Goal: Task Accomplishment & Management: Manage account settings

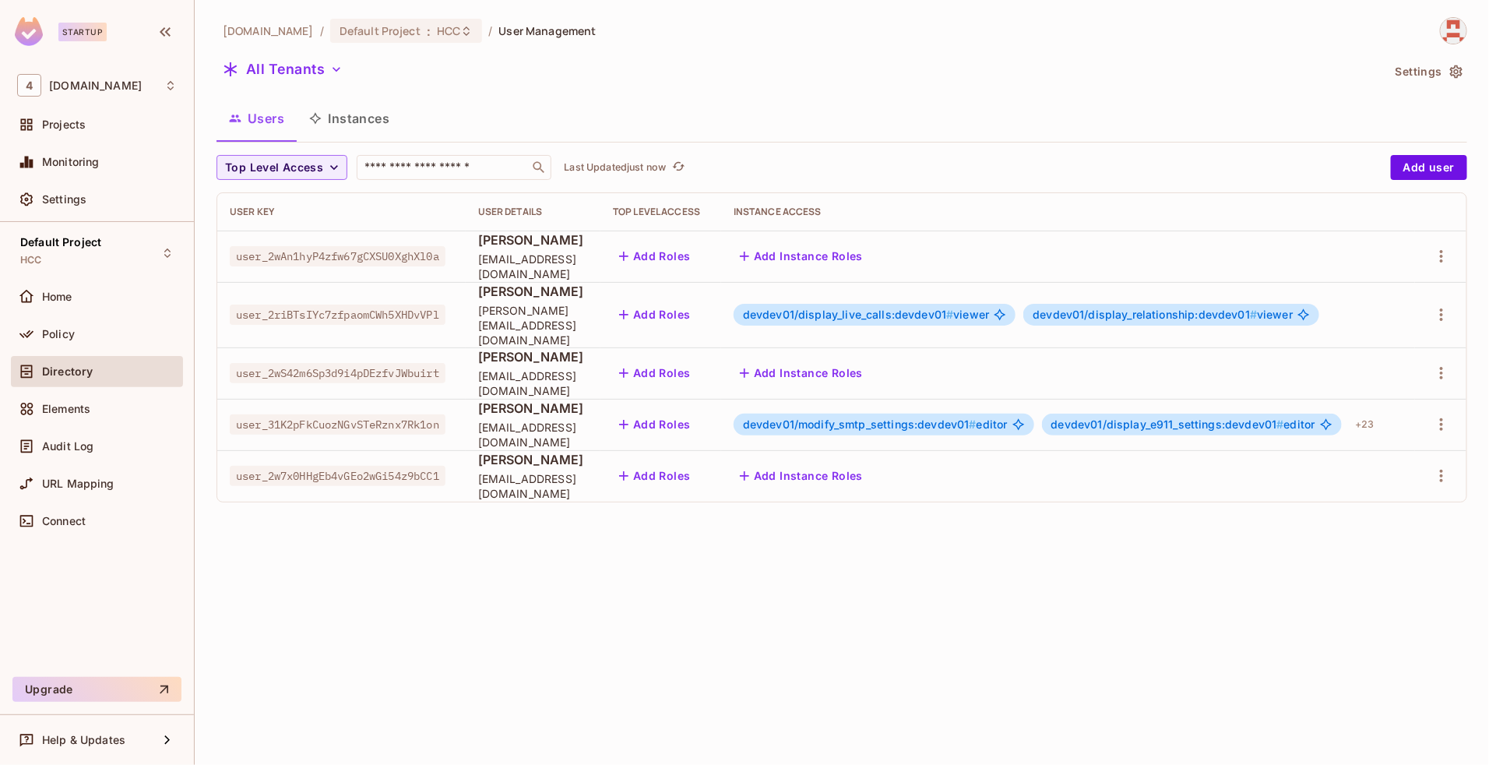
click at [392, 314] on span "user_2riBTsIYc7zfpaomCWh5XHDvVPl" at bounding box center [338, 315] width 216 height 20
click at [418, 414] on span "user_31K2pFkCuozNGvSTeRznx7Rk1on" at bounding box center [338, 424] width 216 height 20
click at [881, 418] on span "devdev01/modify_smtp_settings:devdev01 #" at bounding box center [860, 424] width 234 height 13
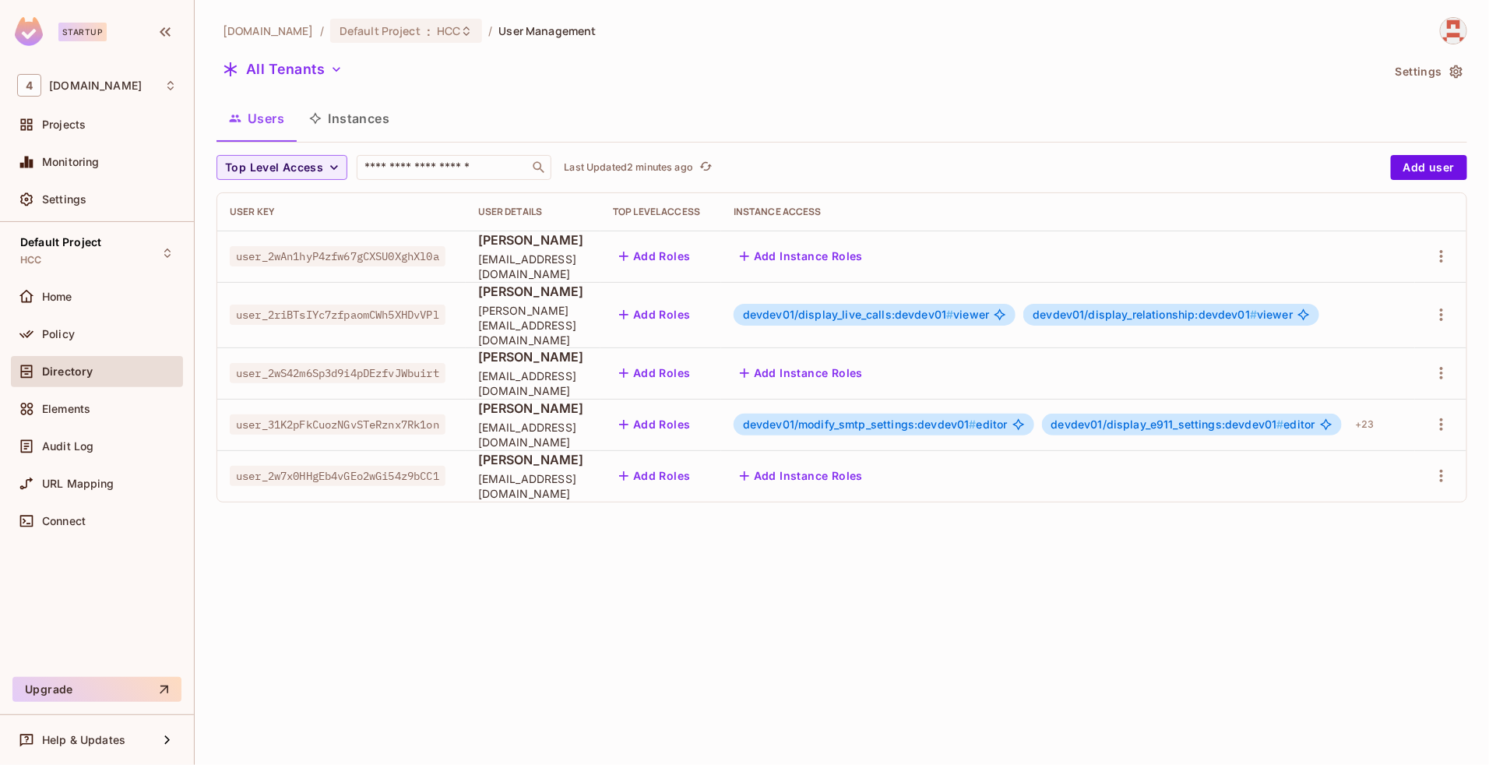
click at [881, 418] on span "devdev01/modify_smtp_settings:devdev01 #" at bounding box center [860, 424] width 234 height 13
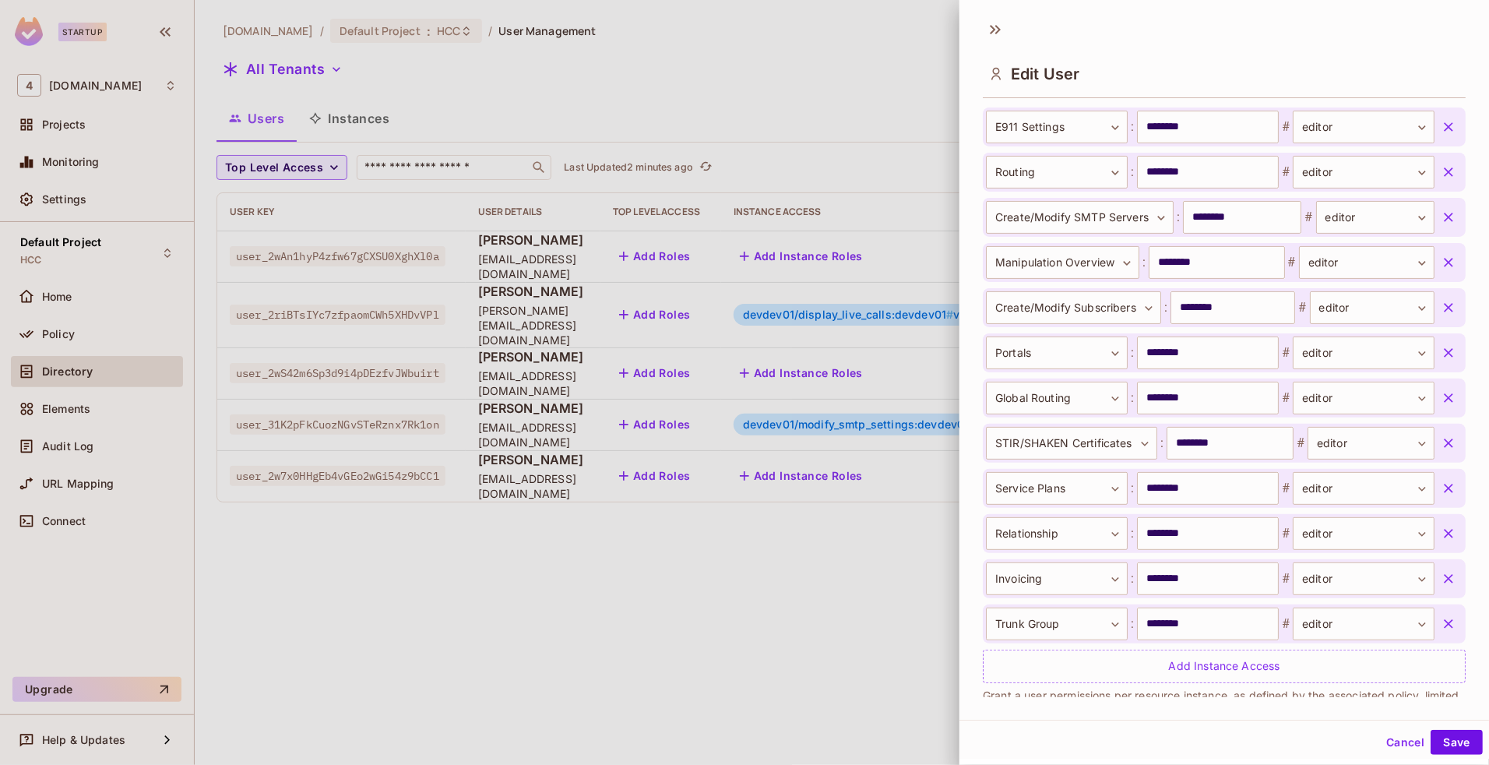
scroll to position [1192, 0]
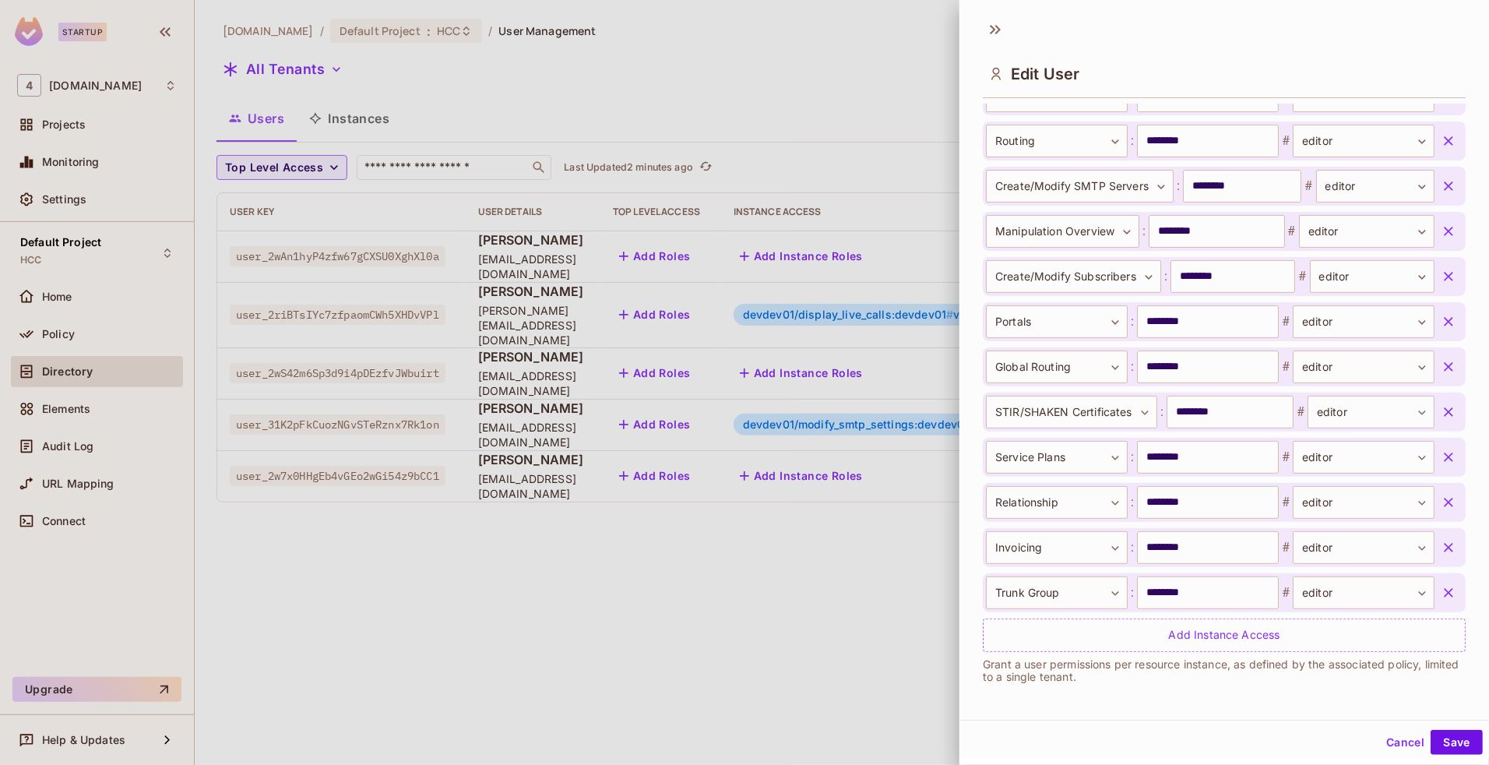
click at [1391, 742] on button "Cancel" at bounding box center [1405, 742] width 51 height 25
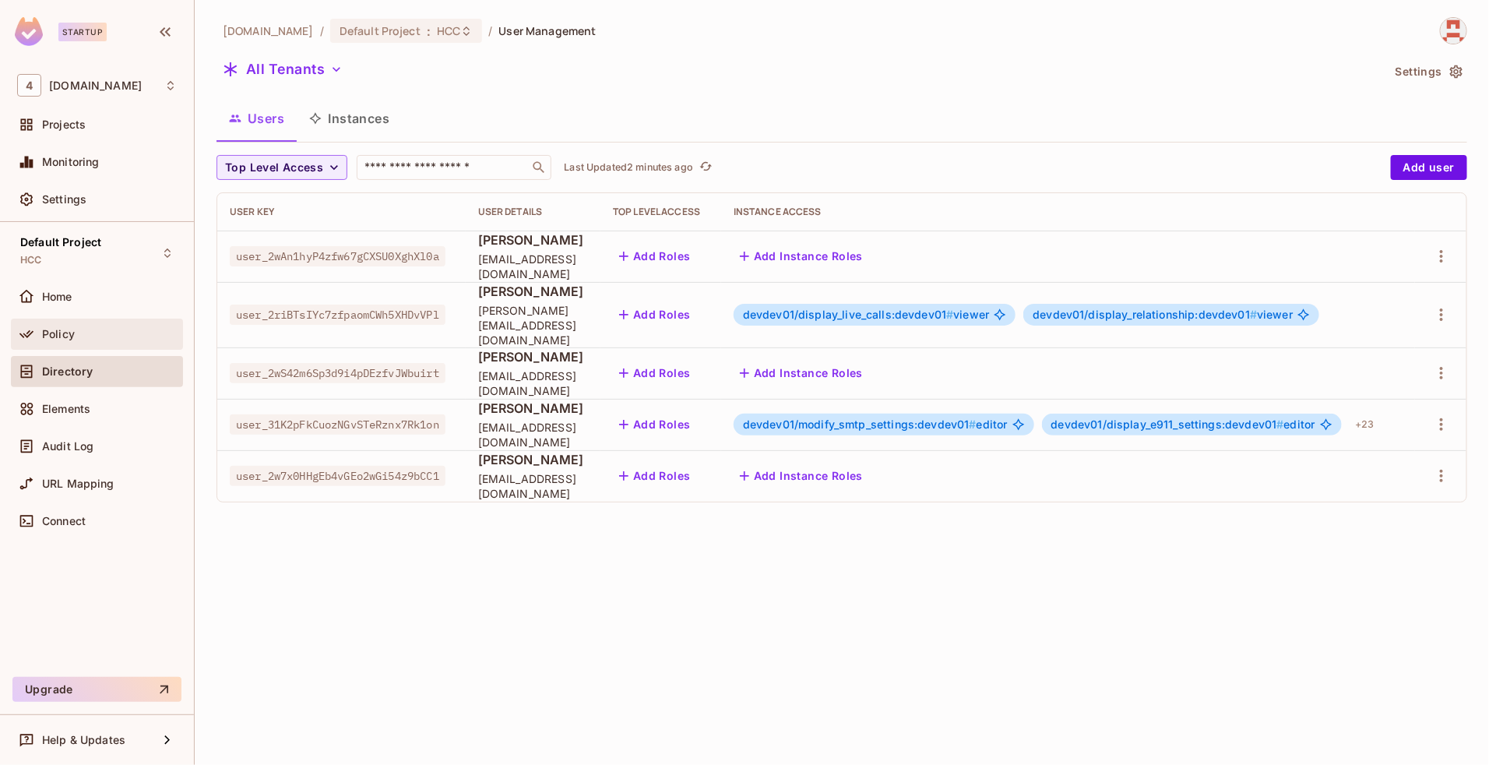
click at [95, 333] on div "Policy" at bounding box center [109, 334] width 135 height 12
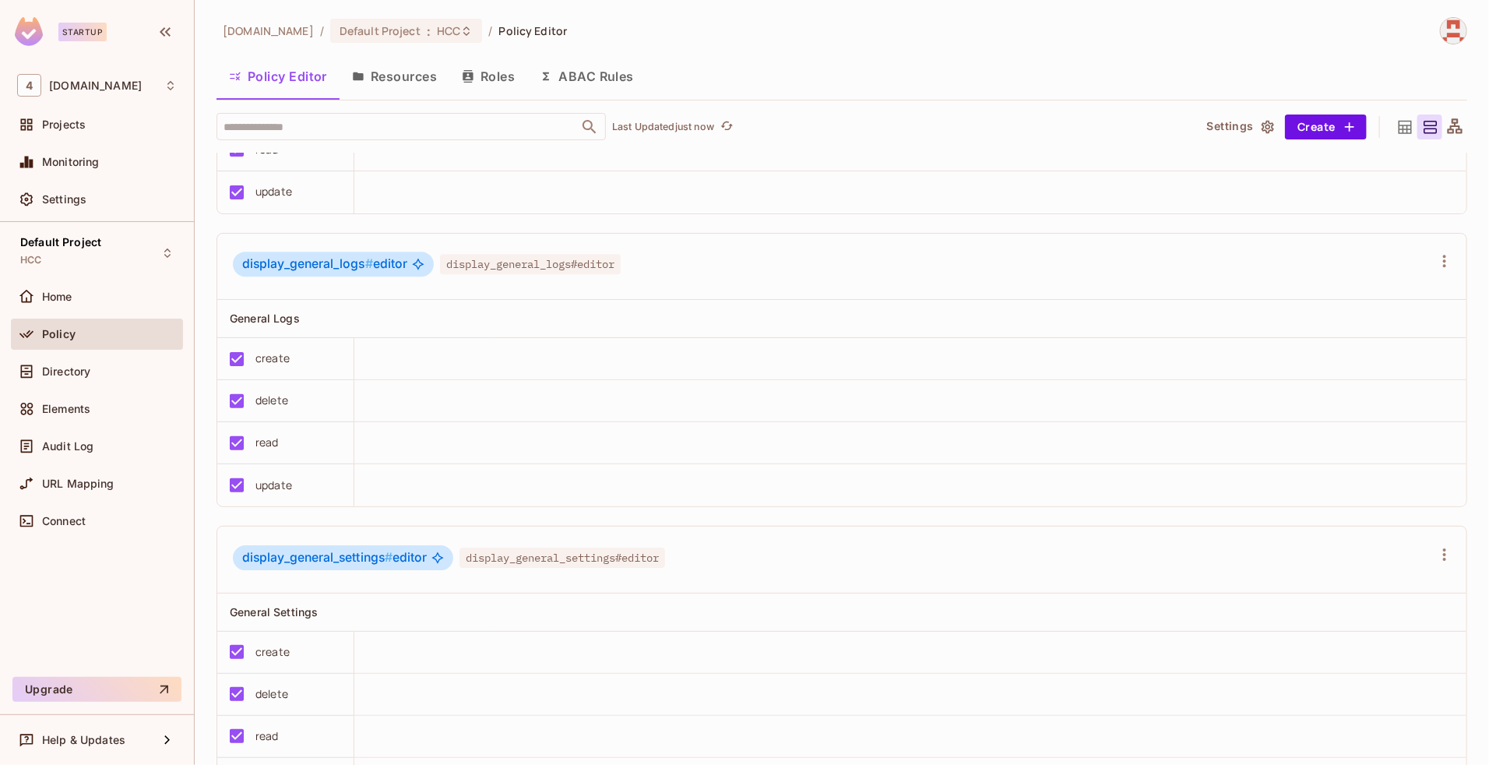
scroll to position [5773, 0]
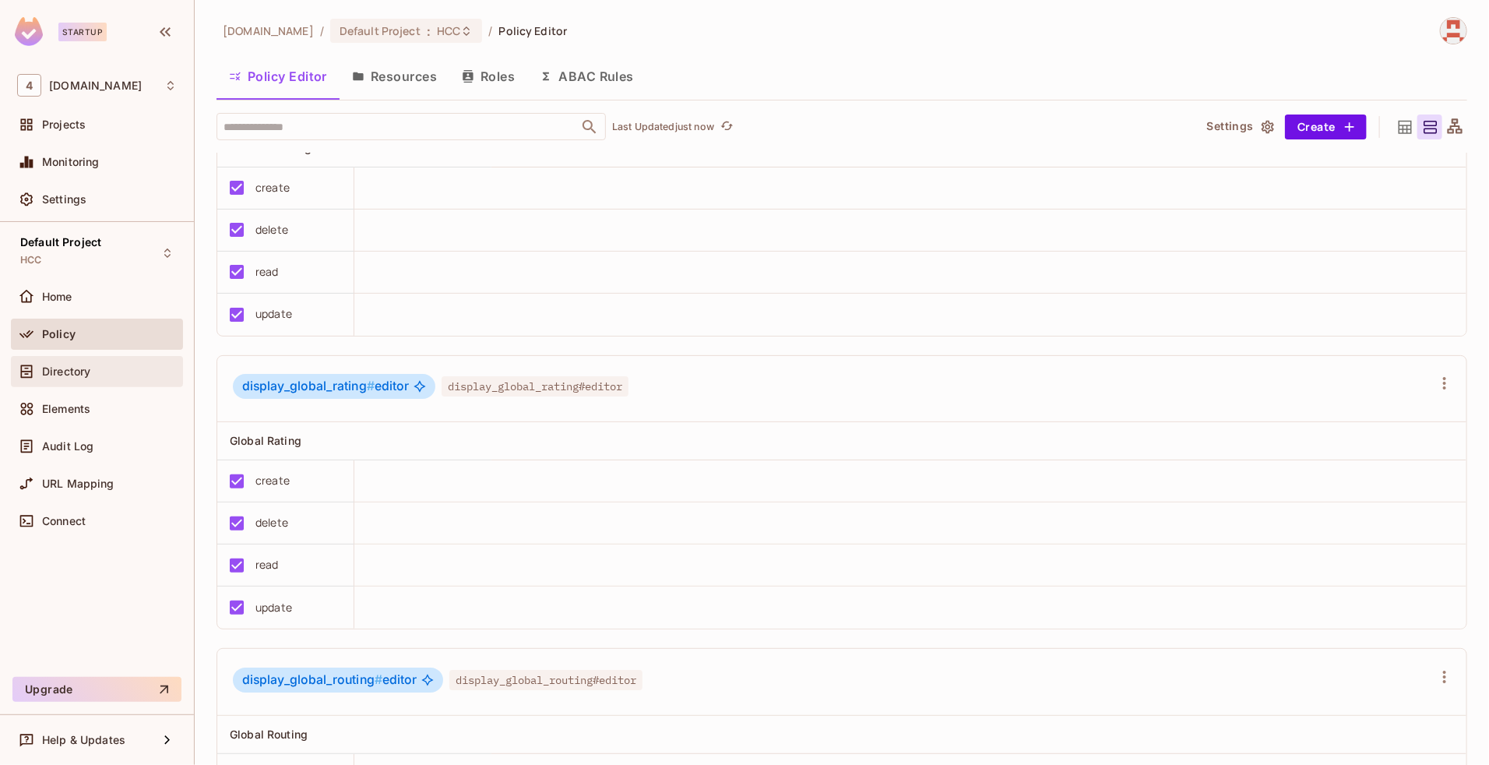
click at [84, 371] on span "Directory" at bounding box center [66, 371] width 48 height 12
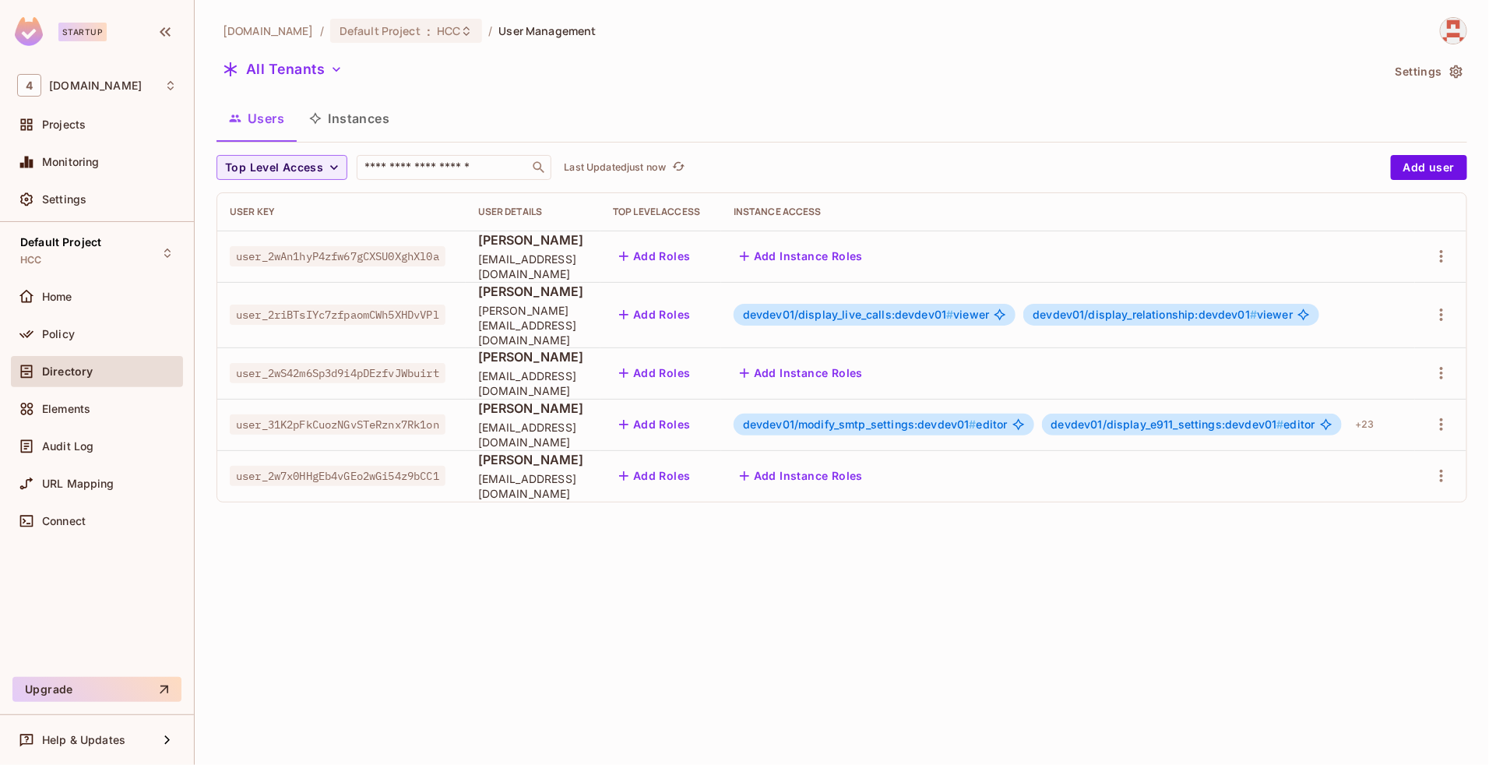
click at [851, 584] on div "46labs.com / Default Project : HCC / User Management All Tenants Settings Users…" at bounding box center [842, 382] width 1295 height 765
click at [1066, 629] on div "46labs.com / Default Project : HCC / User Management All Tenants Settings Users…" at bounding box center [842, 382] width 1295 height 765
click at [1443, 318] on button "button" at bounding box center [1441, 314] width 25 height 25
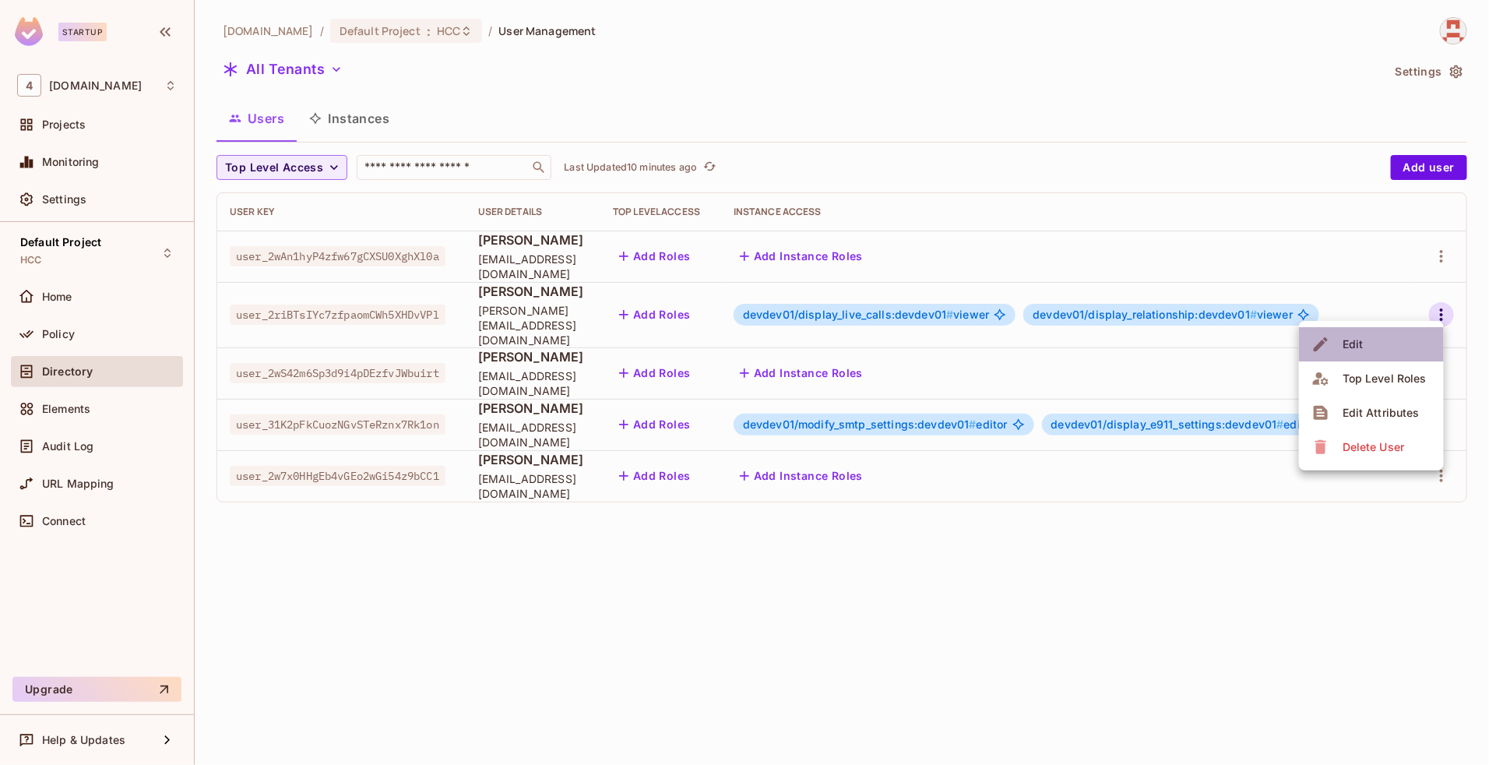
click at [1379, 333] on li "Edit" at bounding box center [1371, 344] width 145 height 34
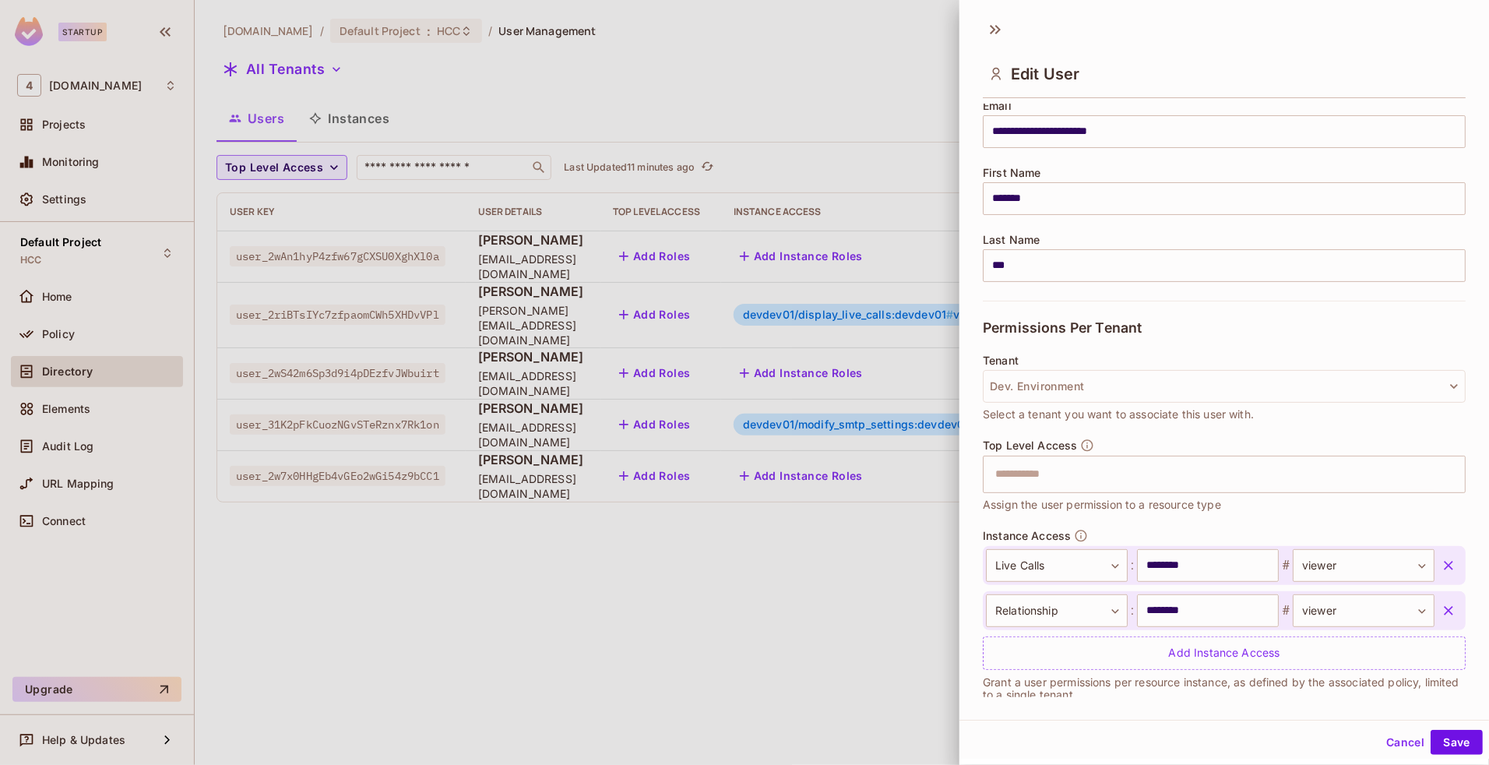
scroll to position [153, 0]
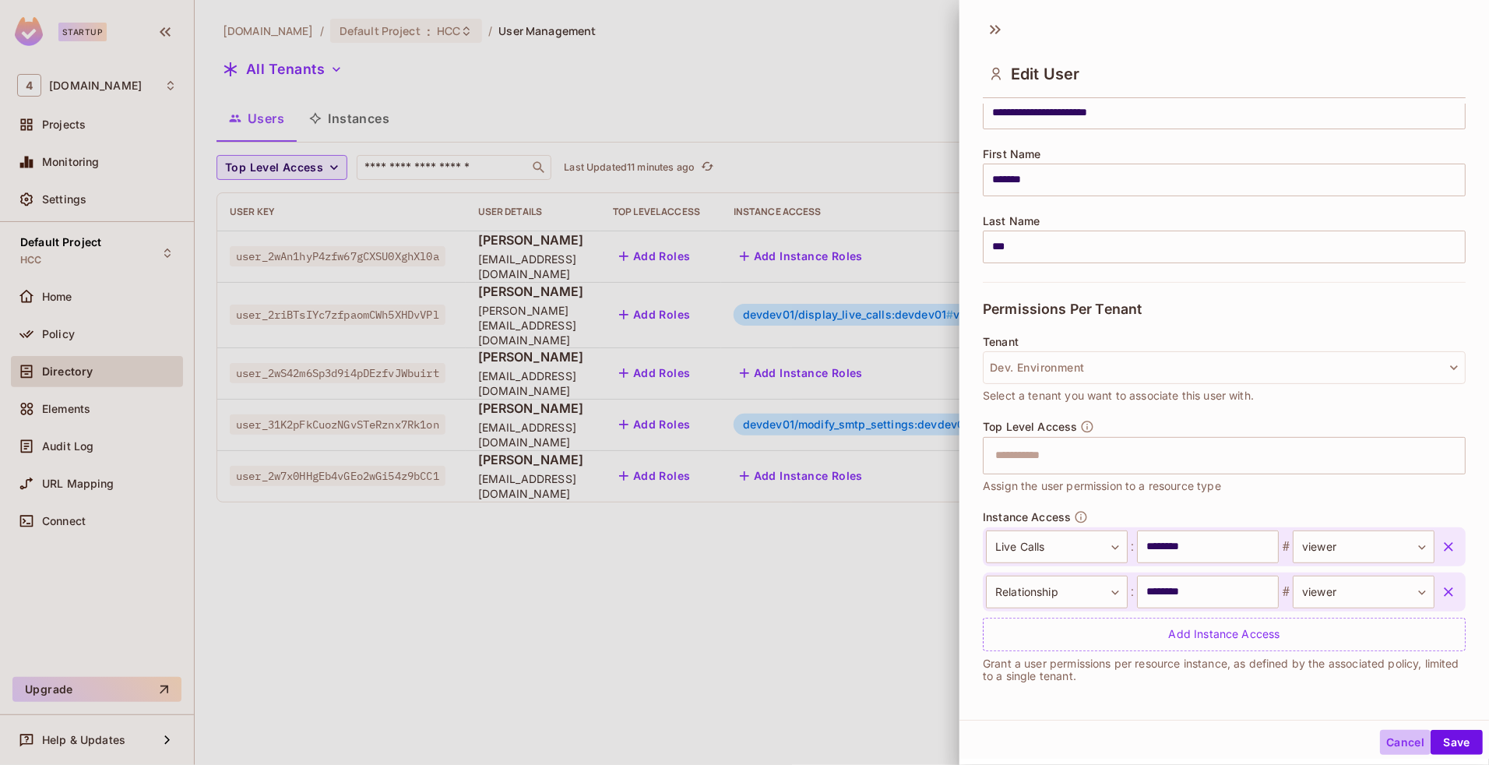
click at [1380, 738] on button "Cancel" at bounding box center [1405, 742] width 51 height 25
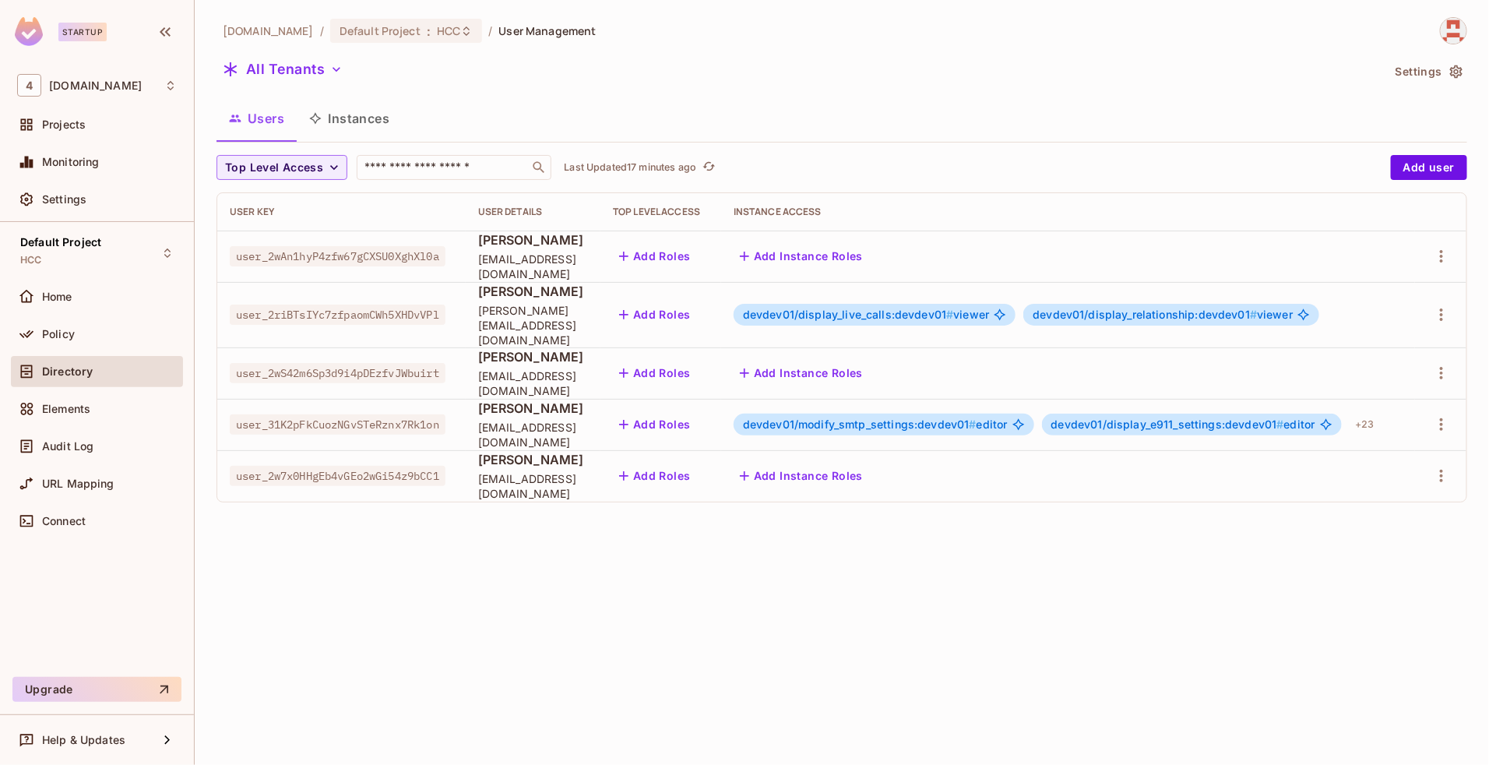
click at [386, 310] on span "user_2riBTsIYc7zfpaomCWh5XHDvVPl" at bounding box center [338, 315] width 216 height 20
copy span "user_2riBTsIYc7zfpaomCWh5XHDvVPl"
click at [1175, 590] on div "[DOMAIN_NAME] / Default Project : HCC / User Management All Tenants Settings Us…" at bounding box center [842, 382] width 1295 height 765
click at [1096, 597] on div "[DOMAIN_NAME] / Default Project : HCC / User Management All Tenants Settings Us…" at bounding box center [842, 382] width 1295 height 765
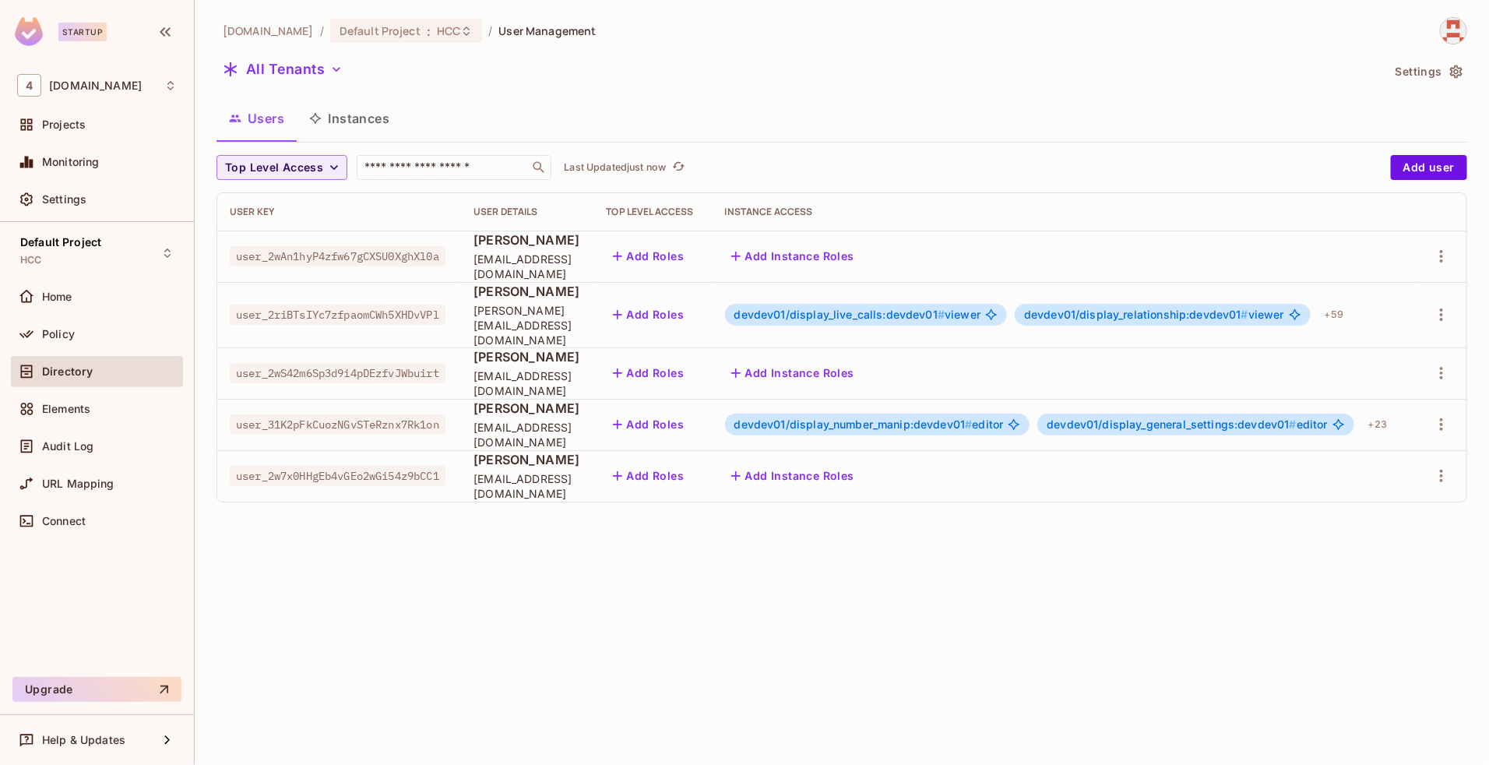
scroll to position [0, 23]
click at [1436, 308] on icon "button" at bounding box center [1441, 314] width 19 height 19
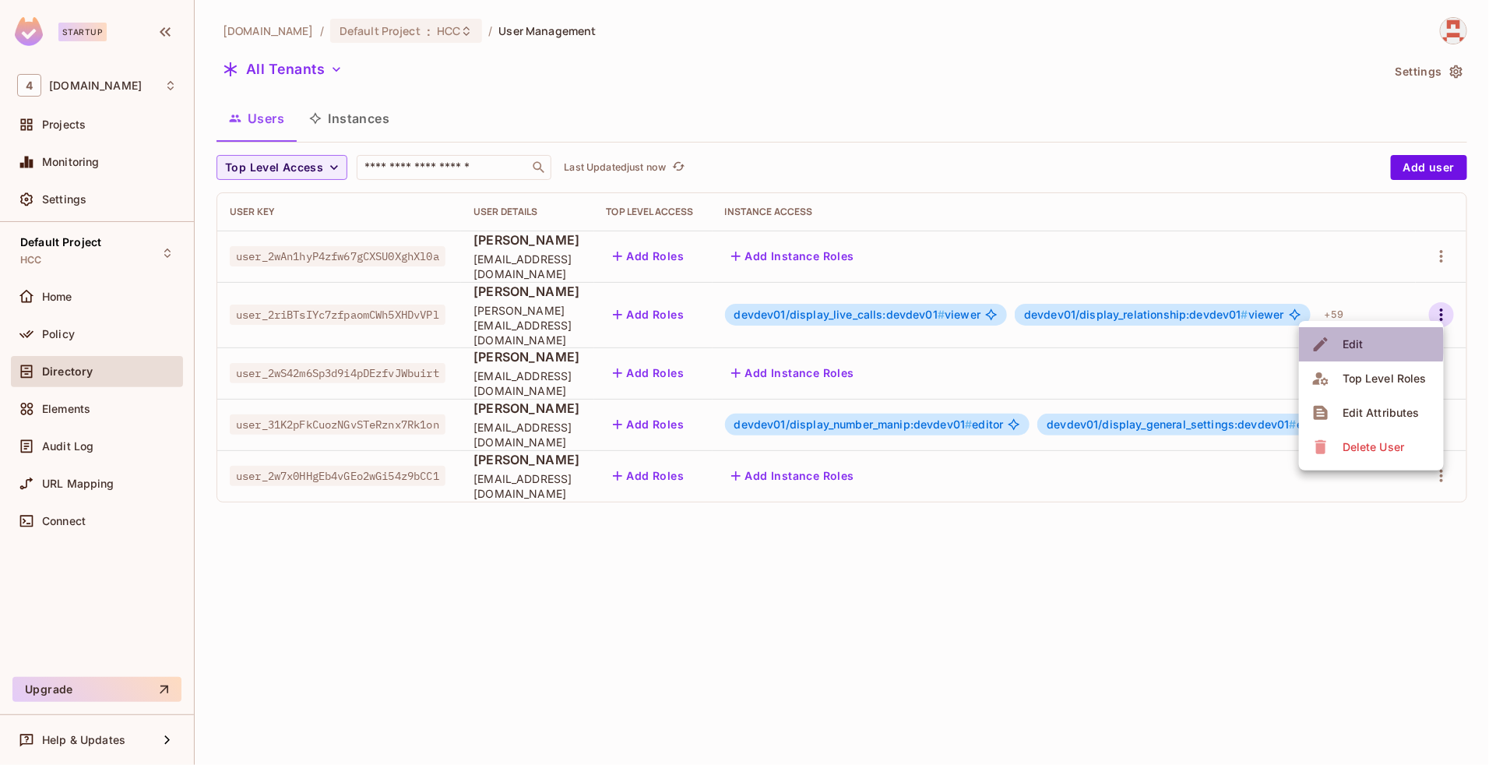
click at [1345, 344] on div "Edit" at bounding box center [1353, 345] width 21 height 16
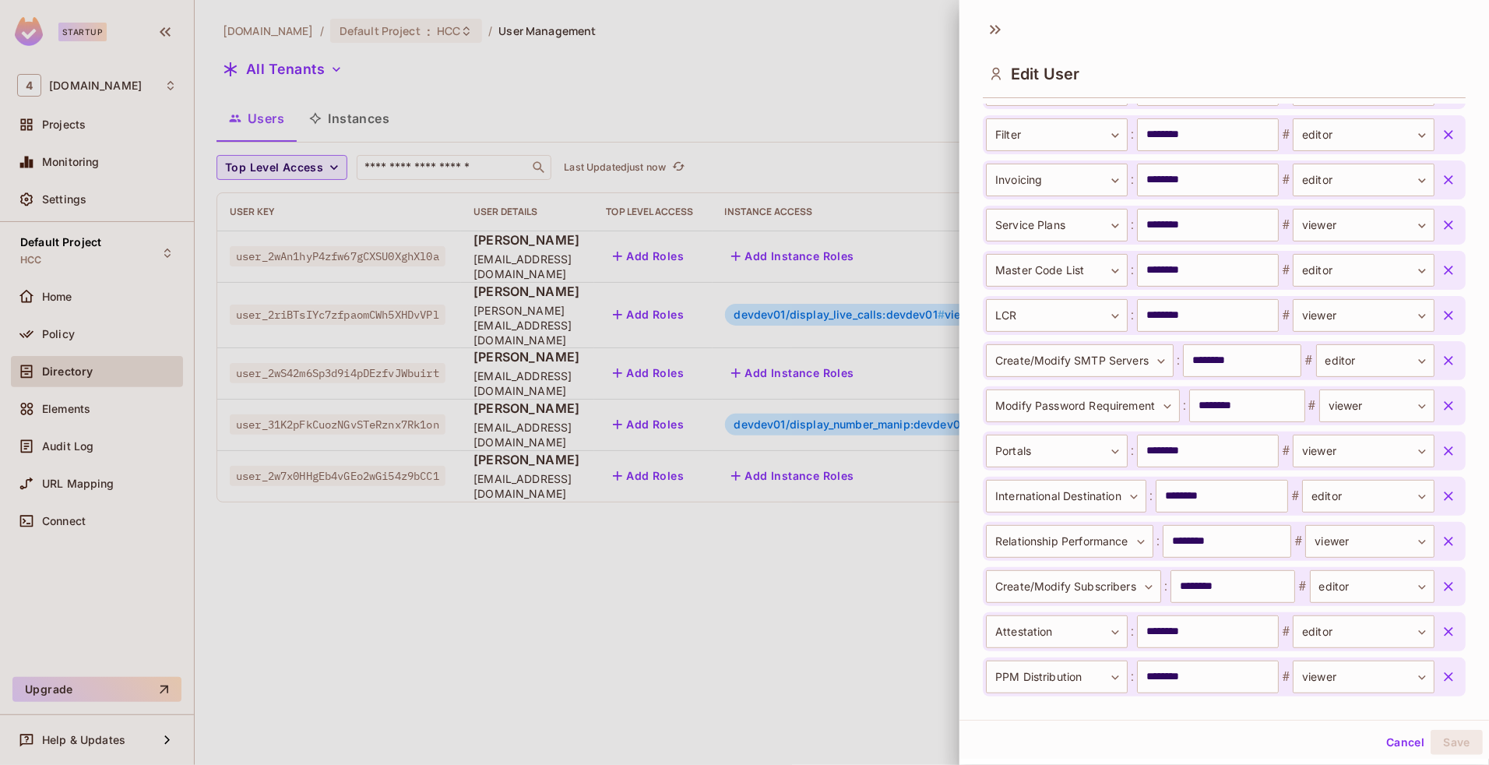
scroll to position [1889, 0]
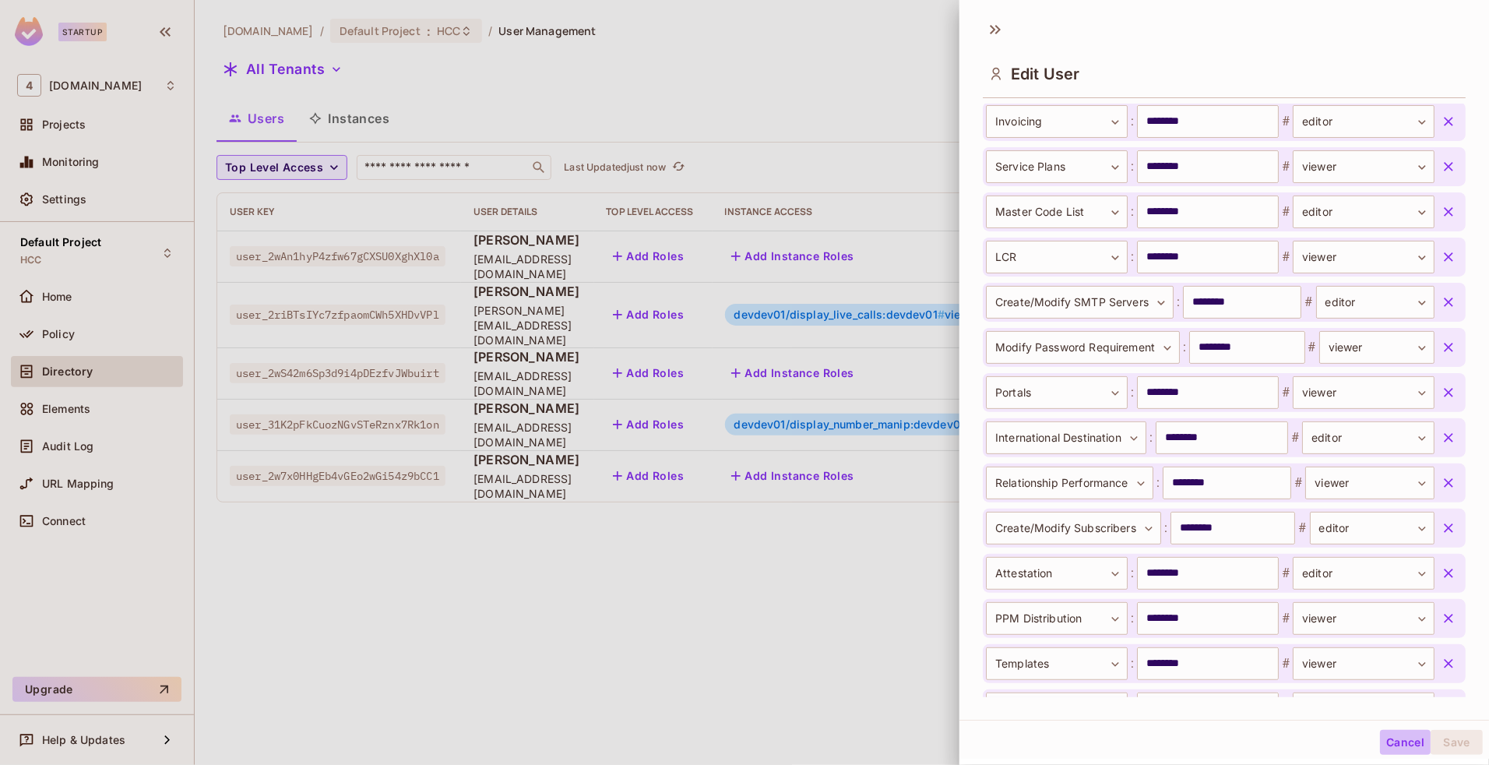
click at [1388, 744] on button "Cancel" at bounding box center [1405, 742] width 51 height 25
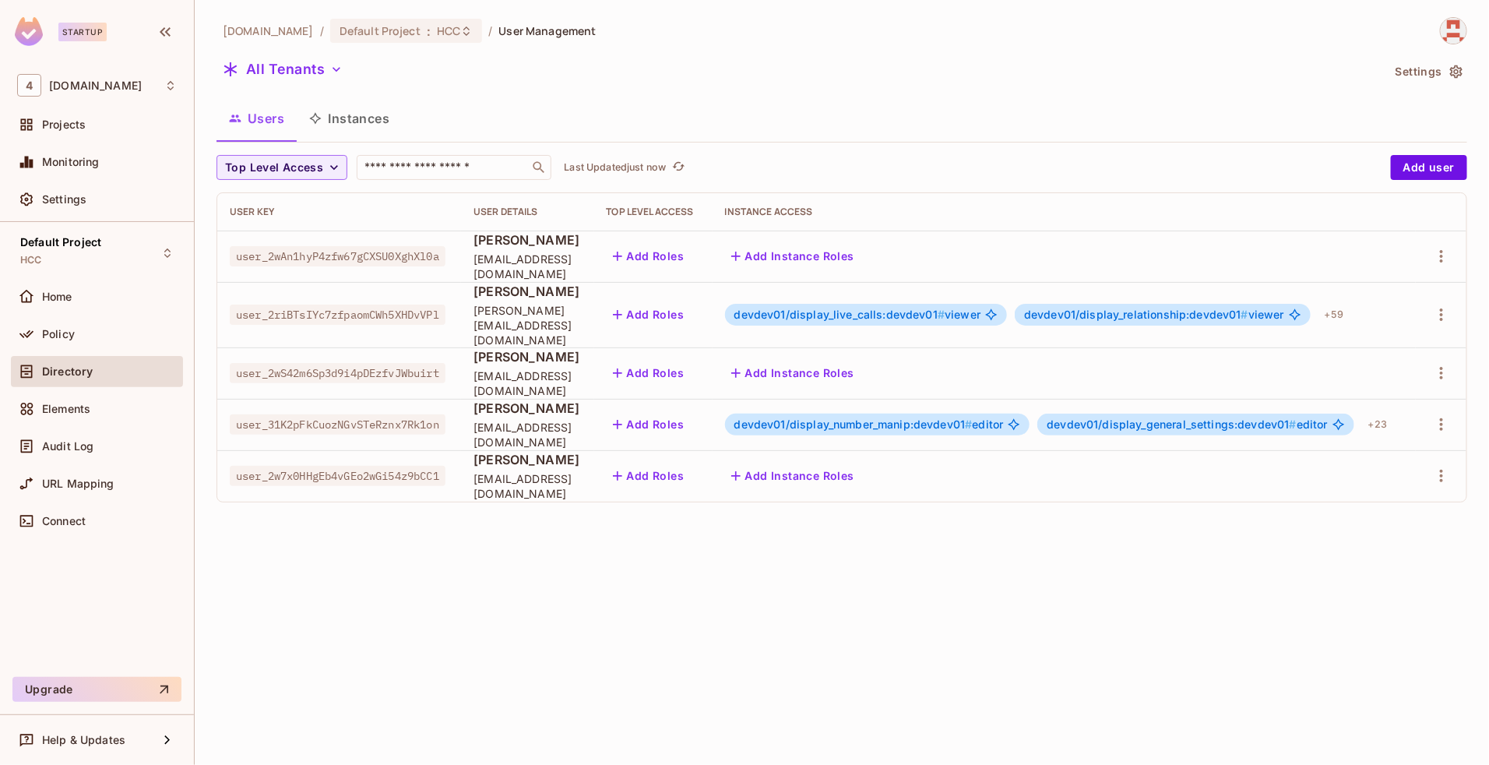
click at [883, 632] on div "46labs.com / Default Project : HCC / User Management All Tenants Settings Users…" at bounding box center [842, 382] width 1295 height 765
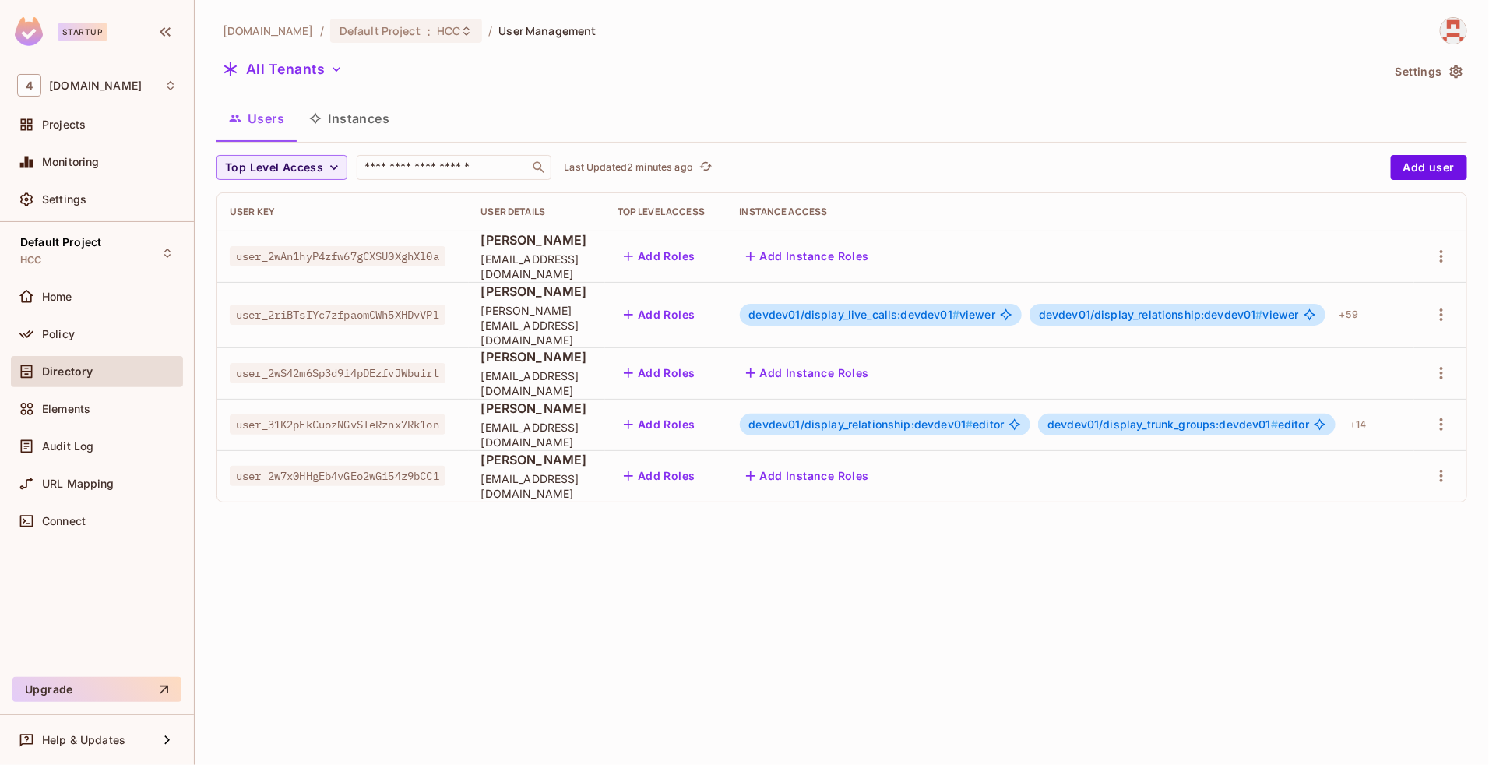
click at [383, 259] on span "user_2wAn1hyP4zfw67gCXSU0XghXl0a" at bounding box center [338, 256] width 216 height 20
copy span "user_2wAn1hyP4zfw67gCXSU0XghXl0a"
click at [710, 167] on icon "refresh" at bounding box center [705, 166] width 13 height 13
click at [593, 583] on div "[DOMAIN_NAME] / Default Project : HCC / User Management All Tenants Settings Us…" at bounding box center [842, 382] width 1295 height 765
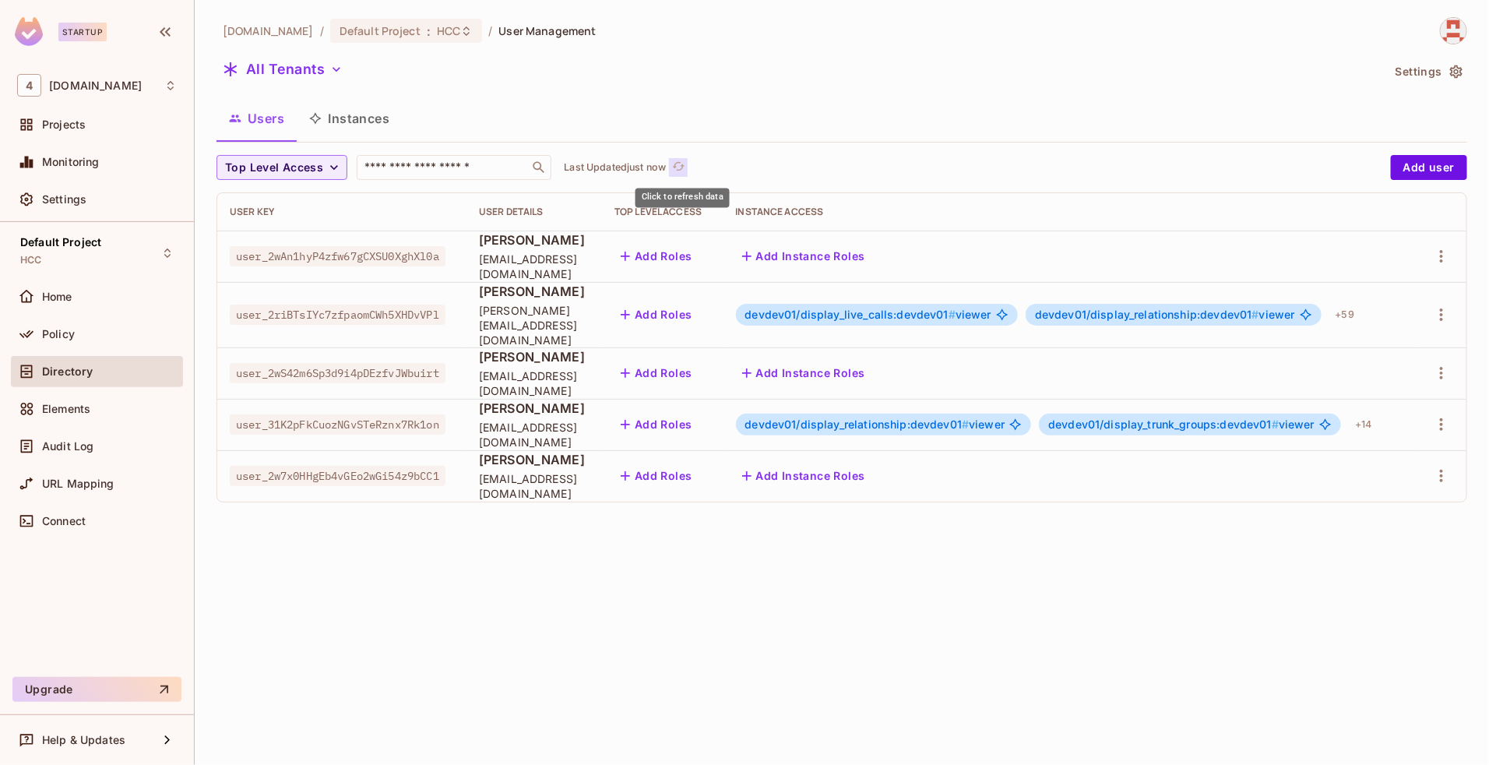
click at [678, 170] on icon "refresh" at bounding box center [678, 166] width 13 height 13
click at [1443, 255] on icon "button" at bounding box center [1441, 256] width 19 height 19
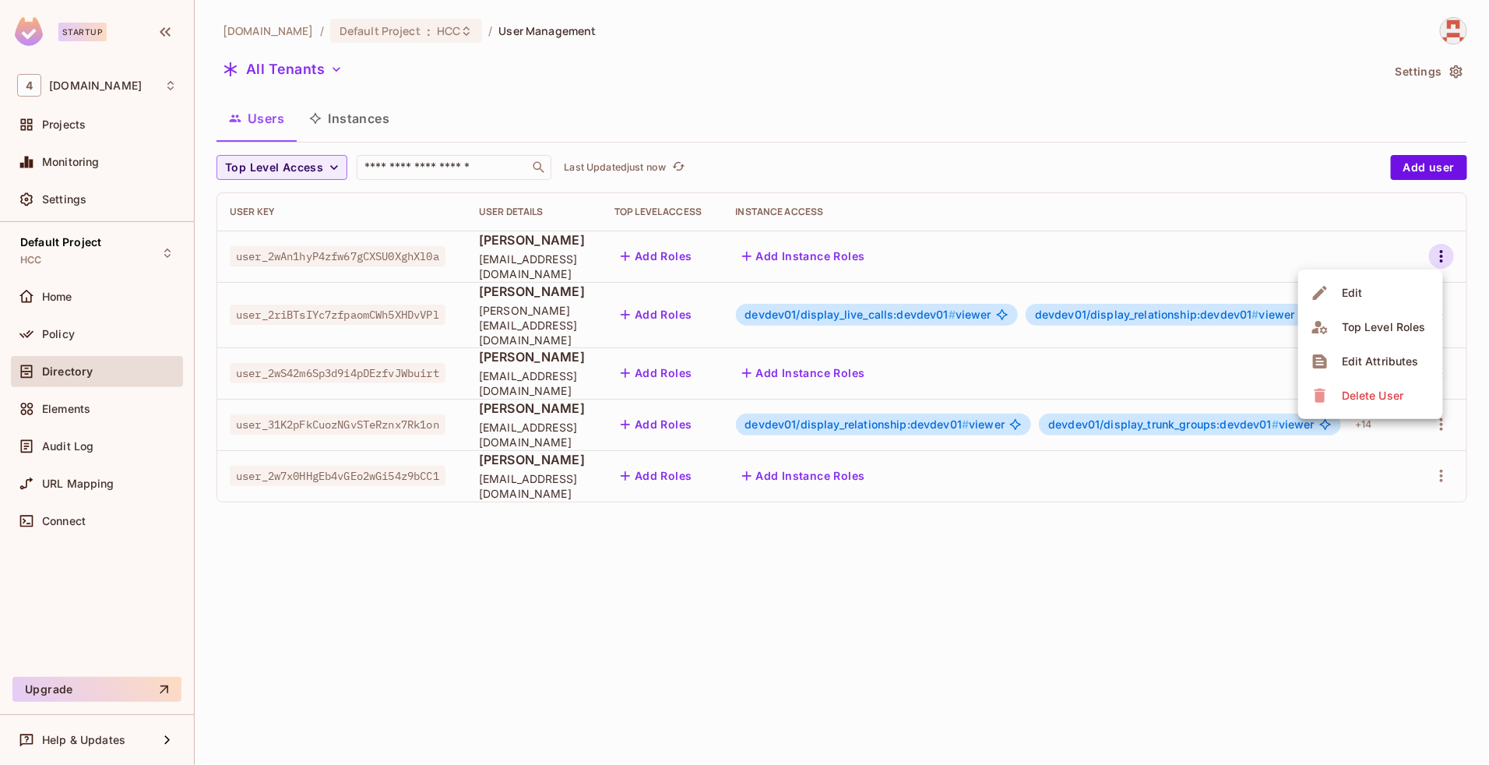
click at [1182, 115] on div at bounding box center [744, 382] width 1489 height 765
click at [1446, 255] on icon "button" at bounding box center [1441, 256] width 19 height 19
click at [1371, 389] on div "Delete User" at bounding box center [1373, 396] width 62 height 16
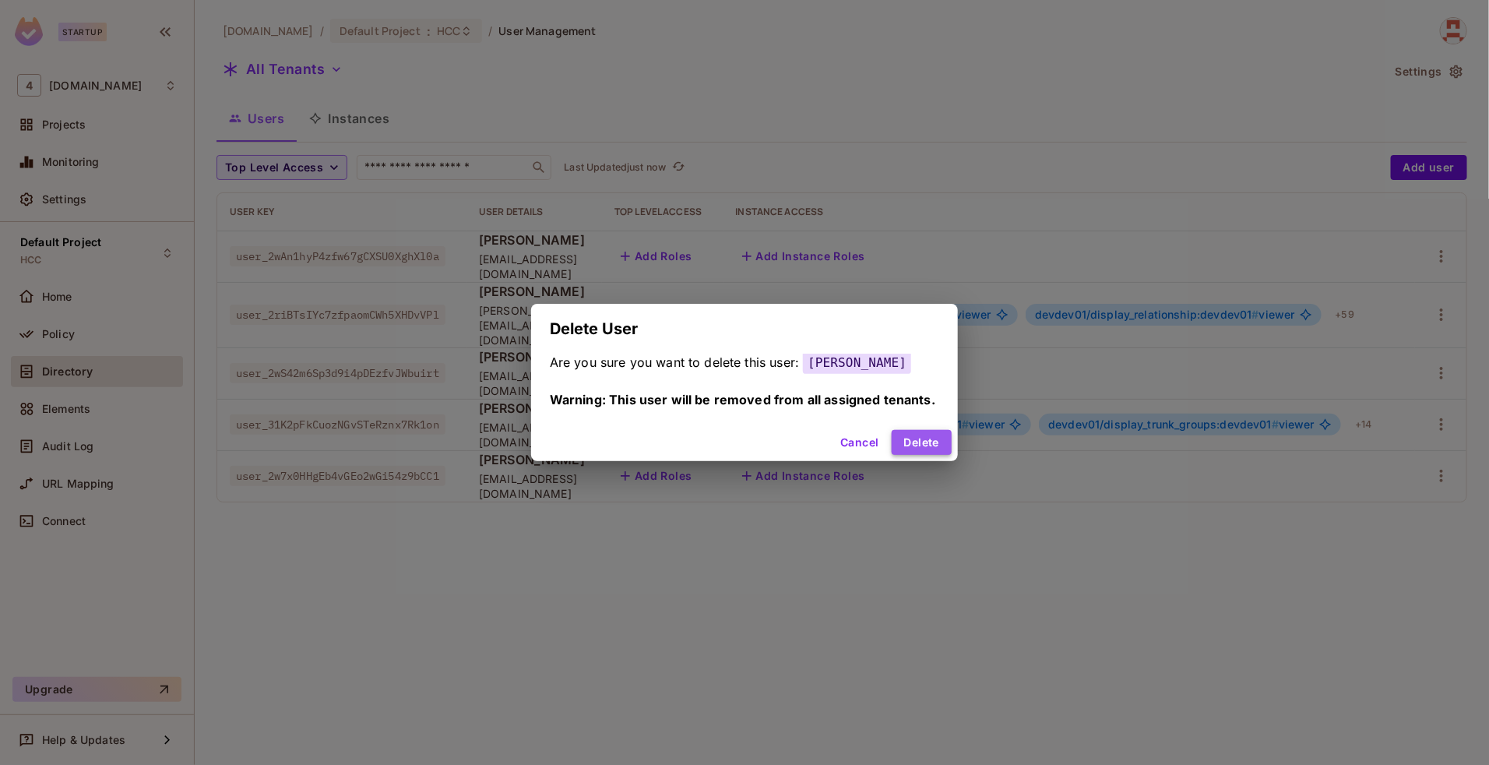
click at [917, 437] on button "Delete" at bounding box center [922, 442] width 60 height 25
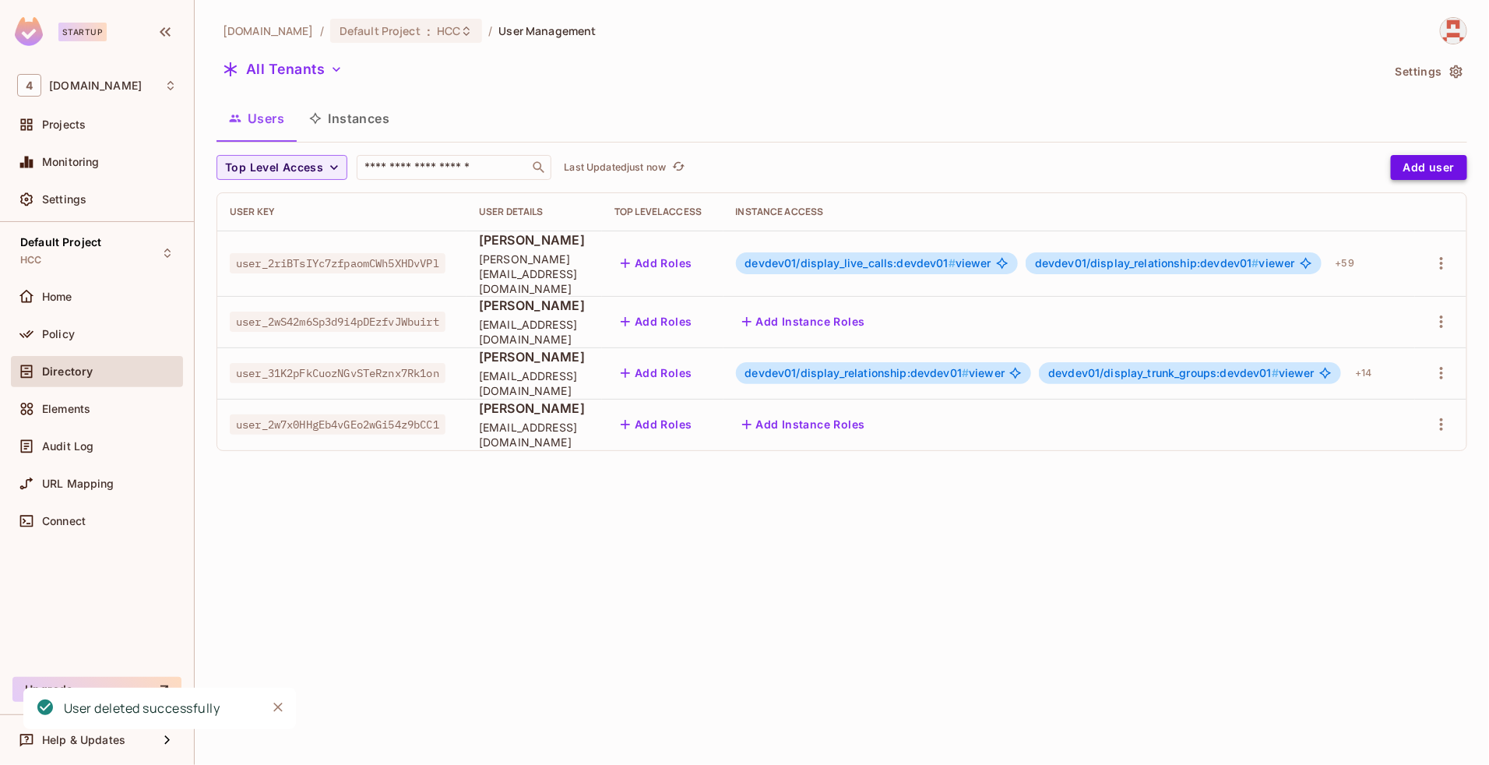
click at [1442, 164] on button "Add user" at bounding box center [1429, 167] width 76 height 25
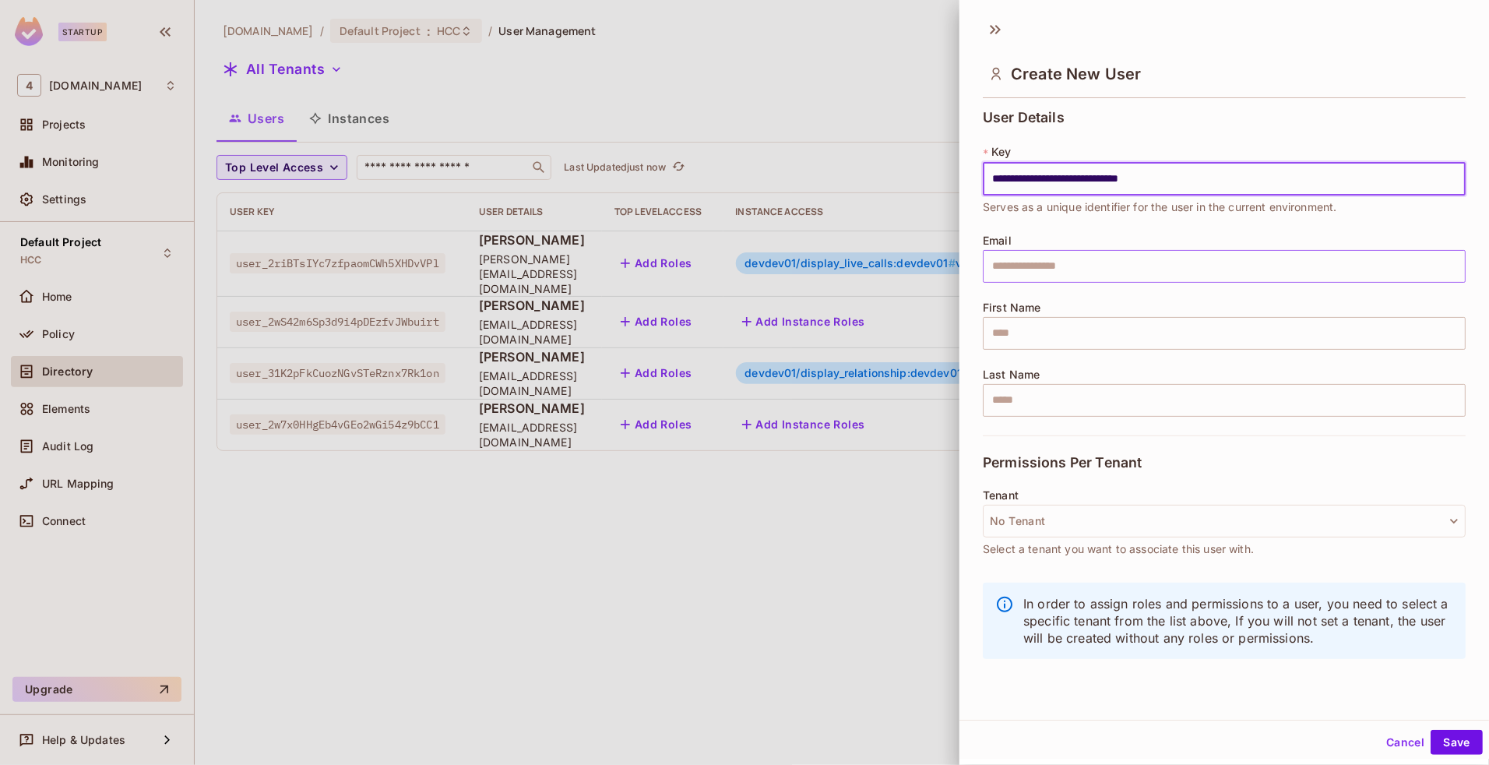
type input "**********"
click at [1080, 269] on input "text" at bounding box center [1224, 266] width 483 height 33
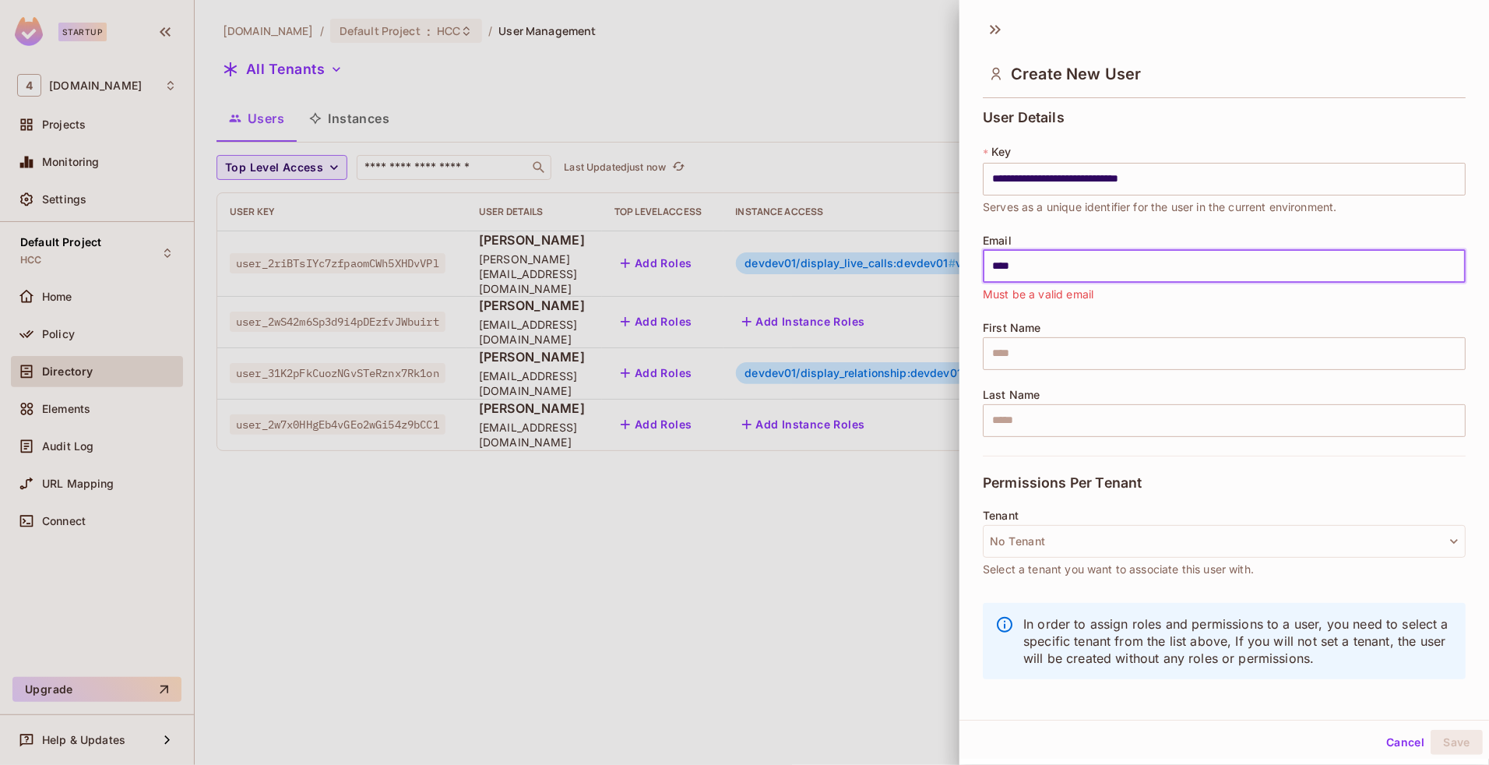
type input "**********"
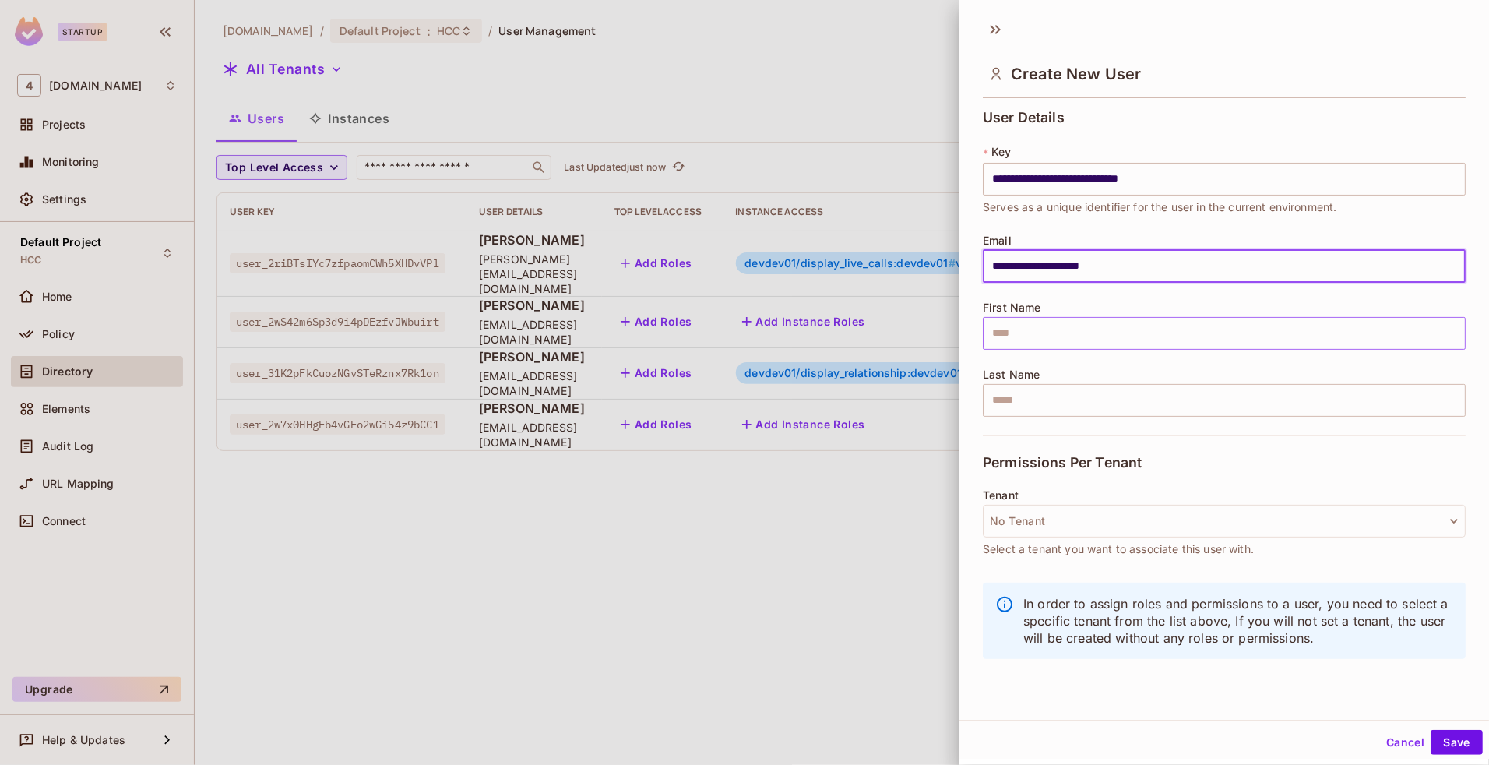
click at [1081, 343] on input "text" at bounding box center [1224, 333] width 483 height 33
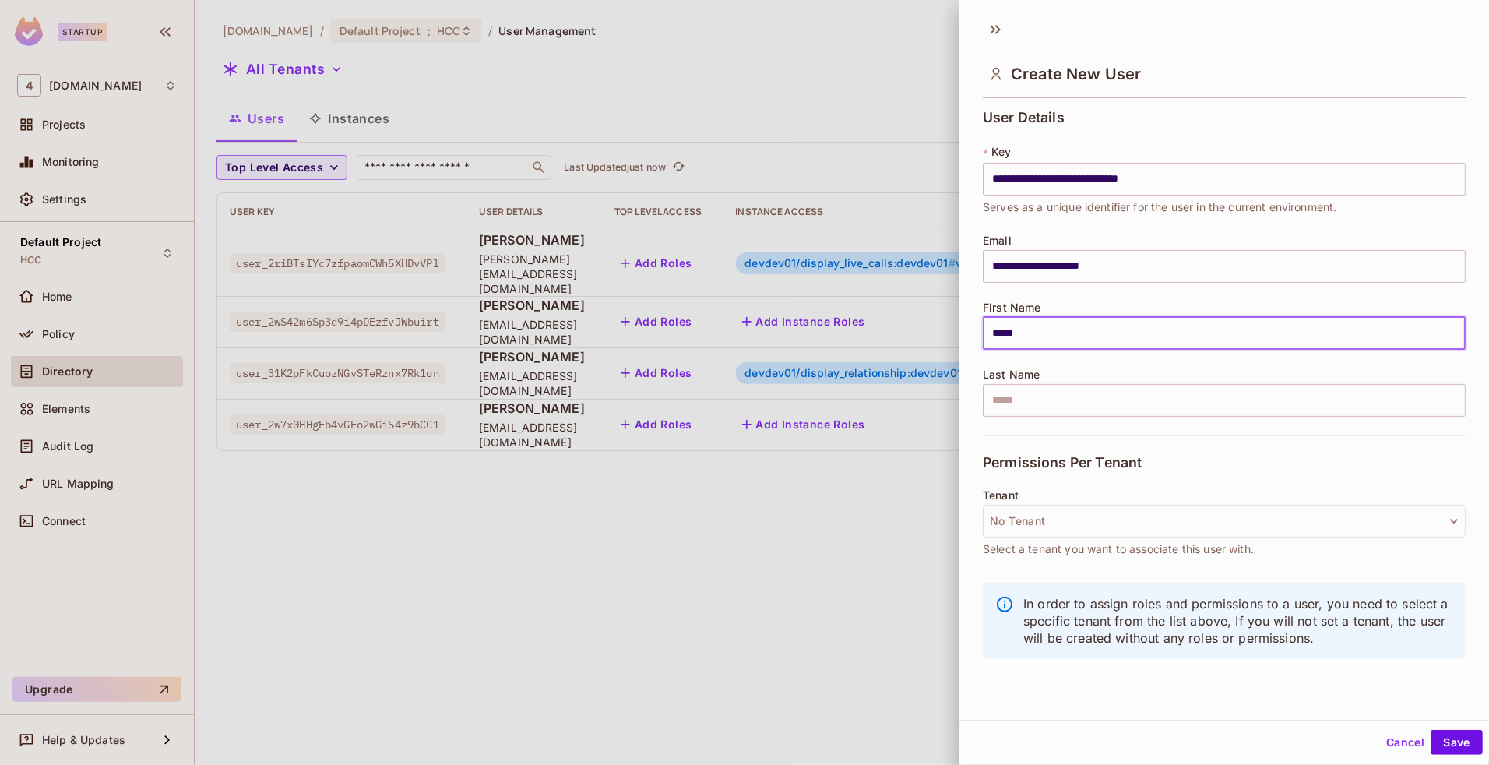
type input "*****"
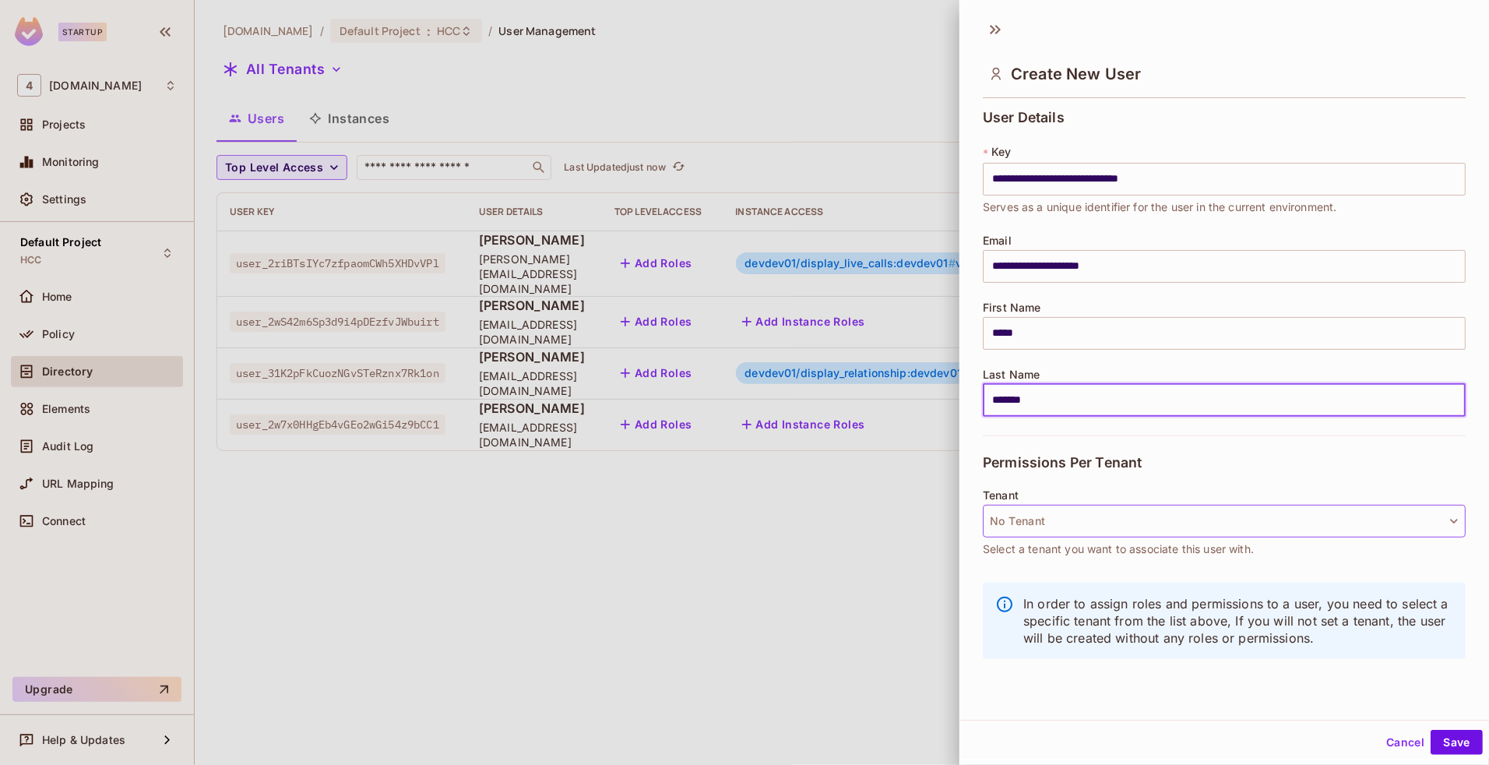
type input "*******"
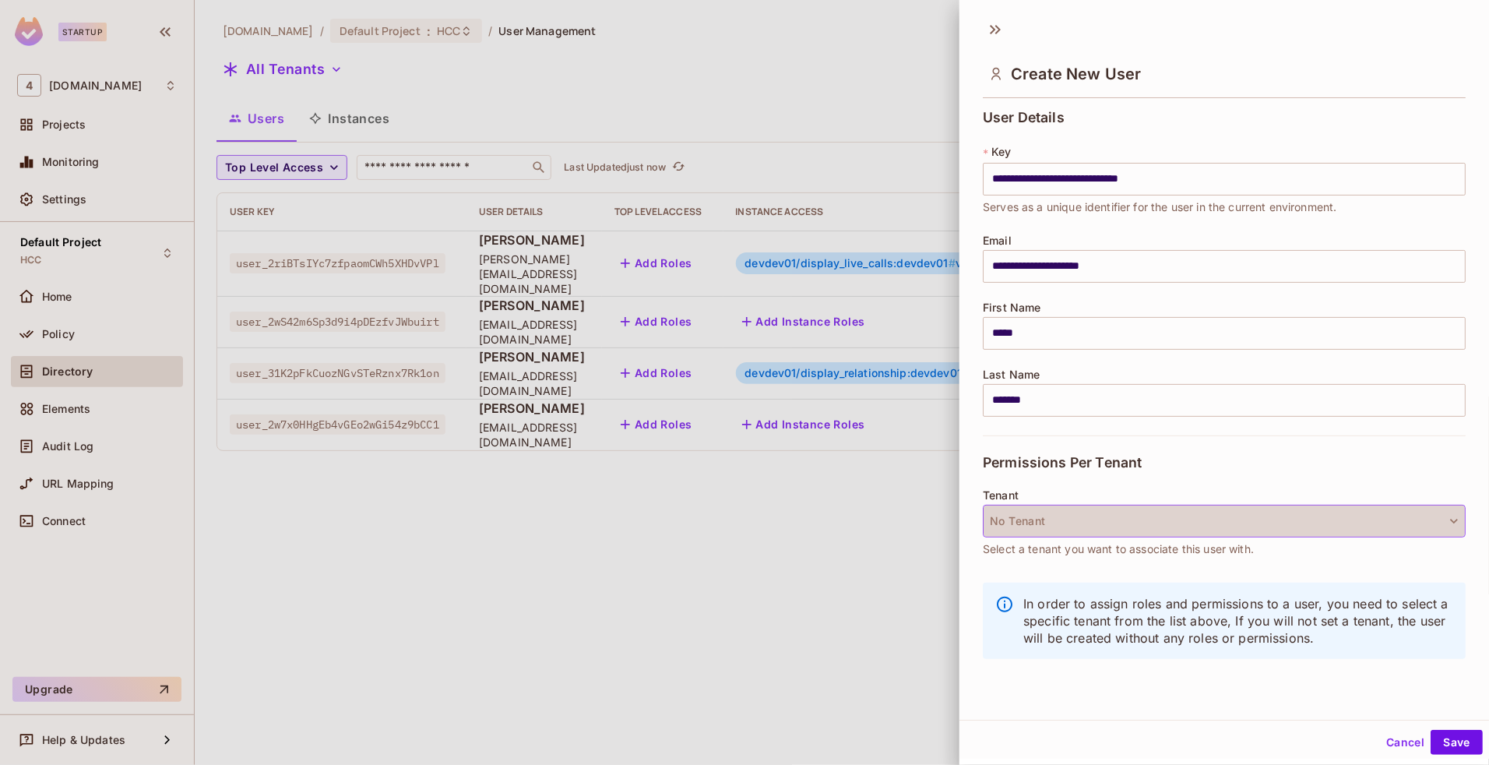
click at [1332, 519] on button "No Tenant" at bounding box center [1224, 521] width 483 height 33
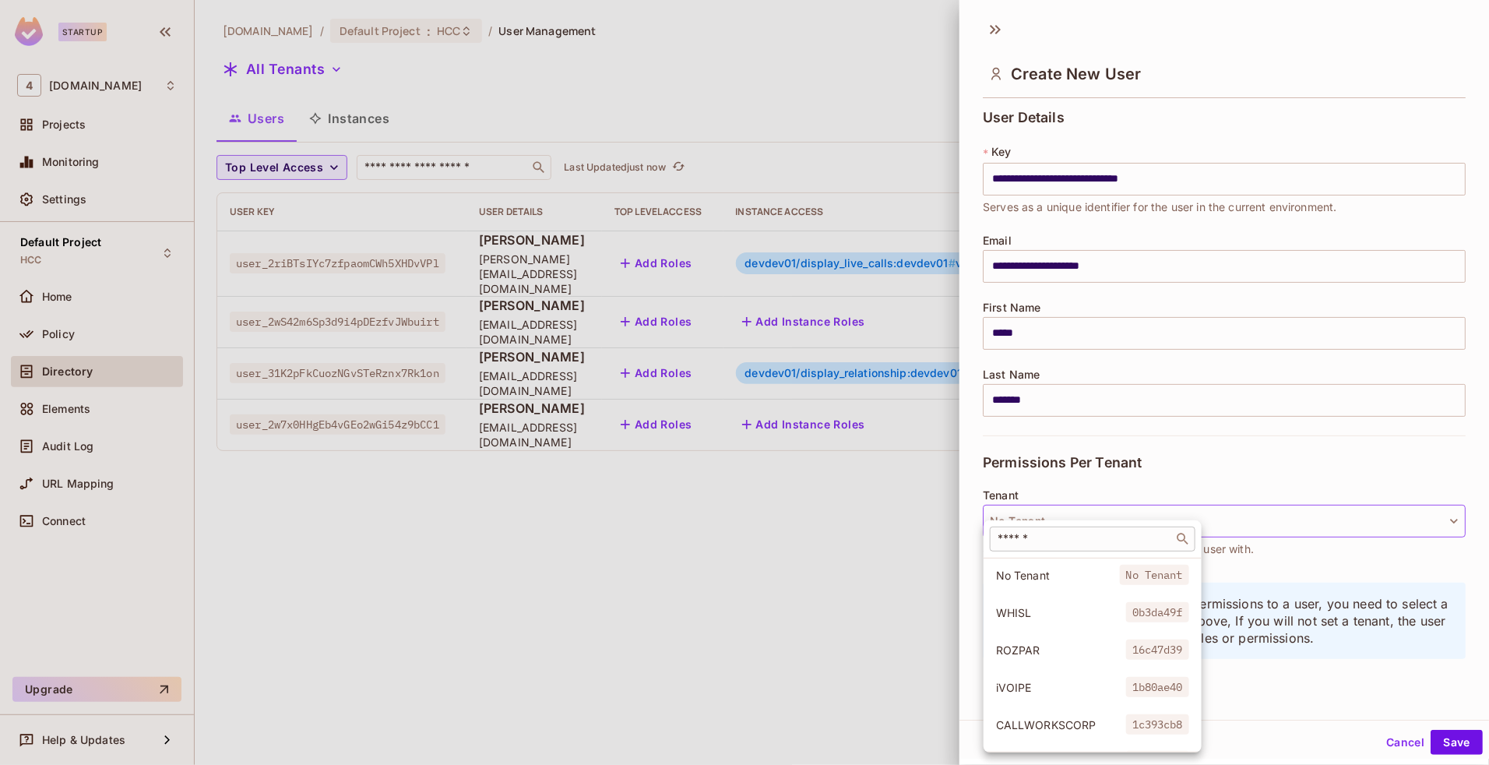
click at [1110, 548] on div "​" at bounding box center [1093, 539] width 206 height 25
type input "***"
click at [1127, 647] on span "devdev01" at bounding box center [1157, 650] width 63 height 20
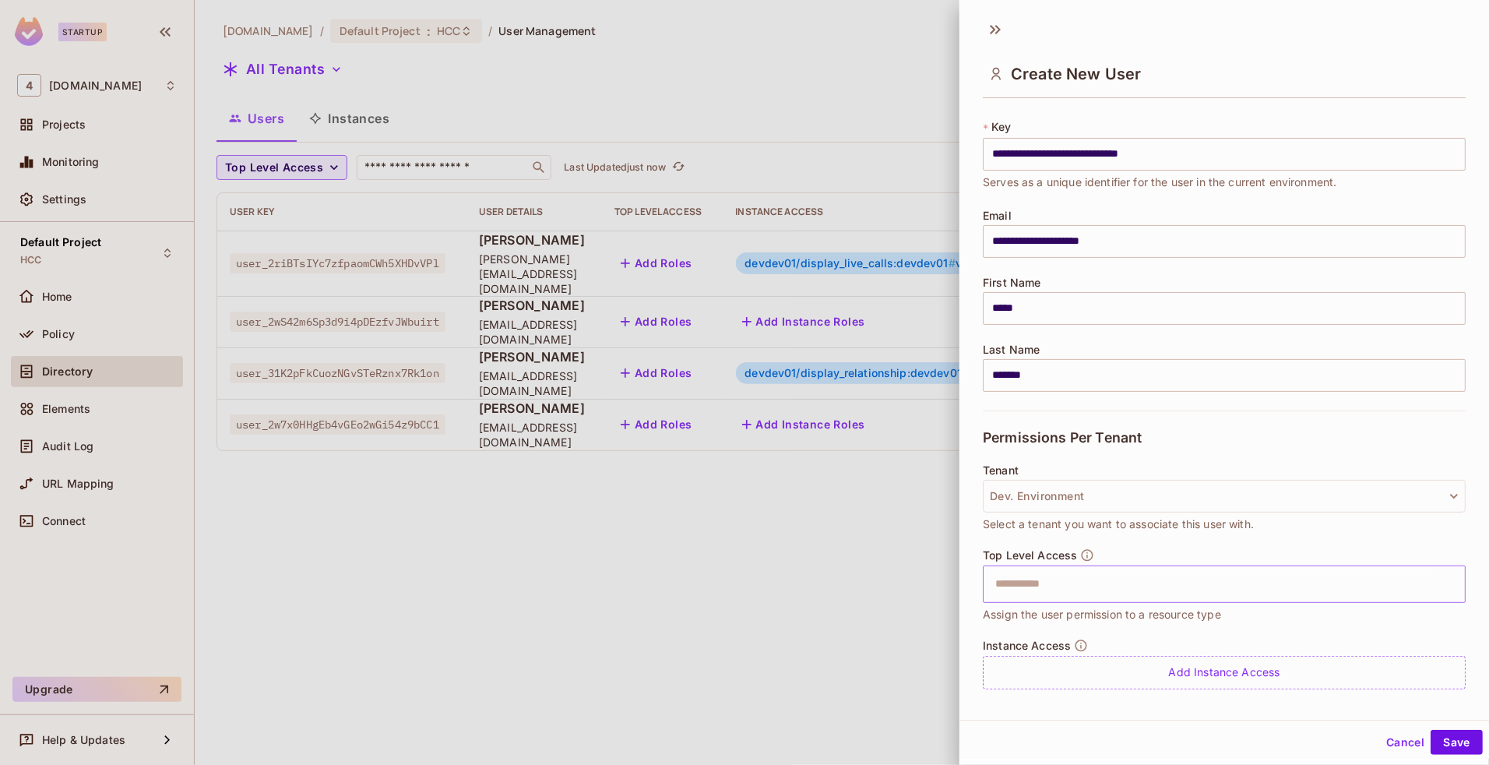
scroll to position [63, 0]
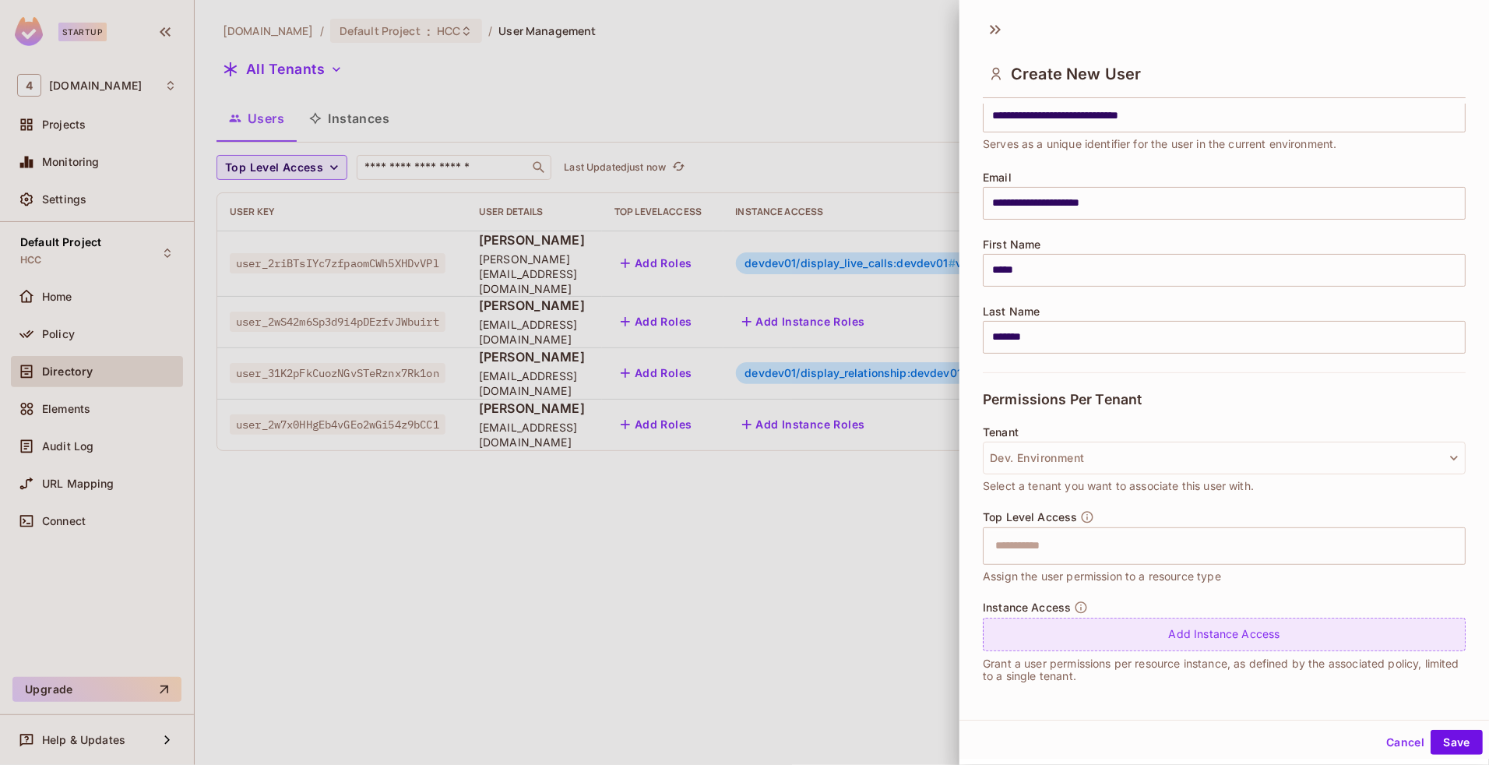
click at [1186, 639] on div "Add Instance Access" at bounding box center [1224, 634] width 483 height 33
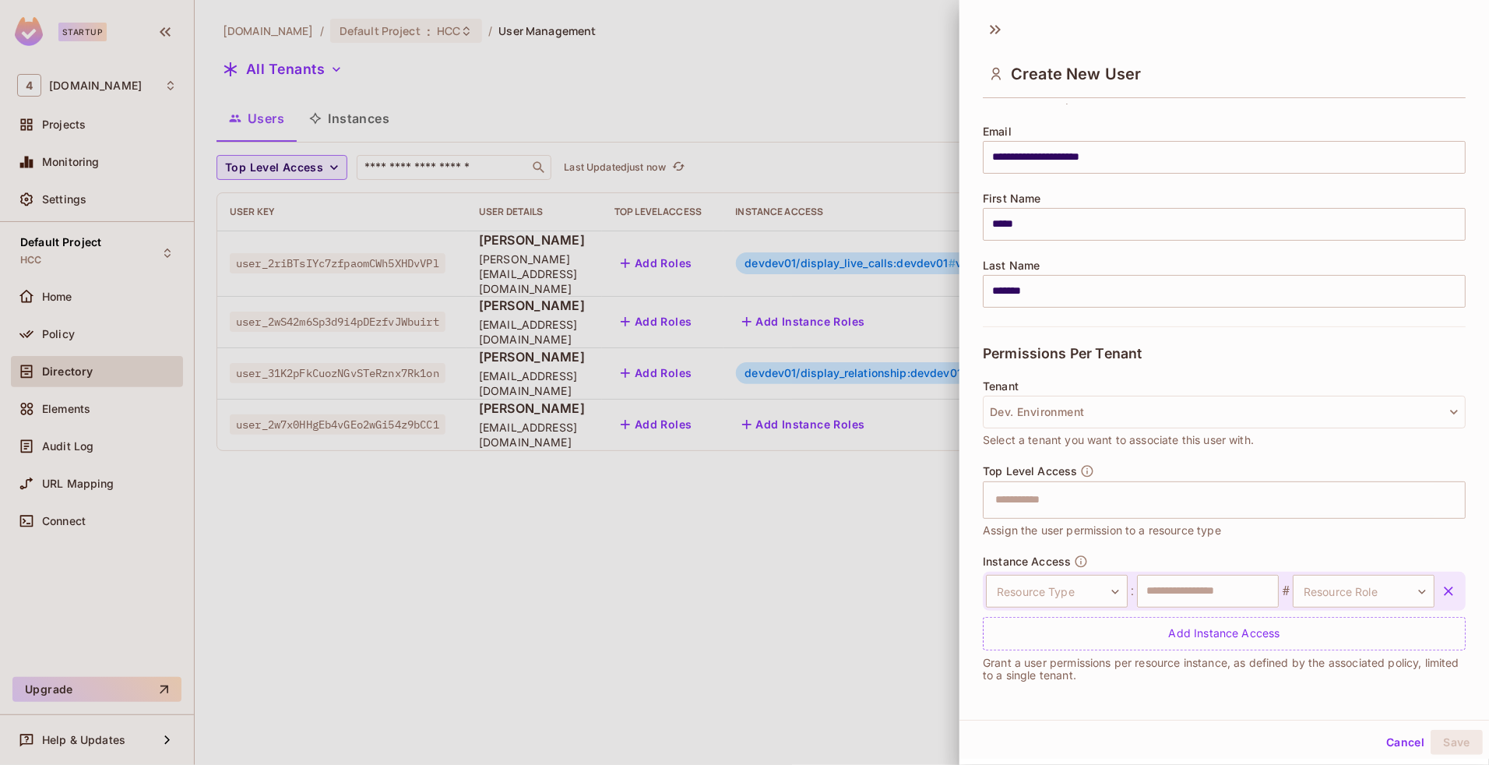
scroll to position [107, 0]
click at [1441, 586] on icon "button" at bounding box center [1449, 594] width 16 height 16
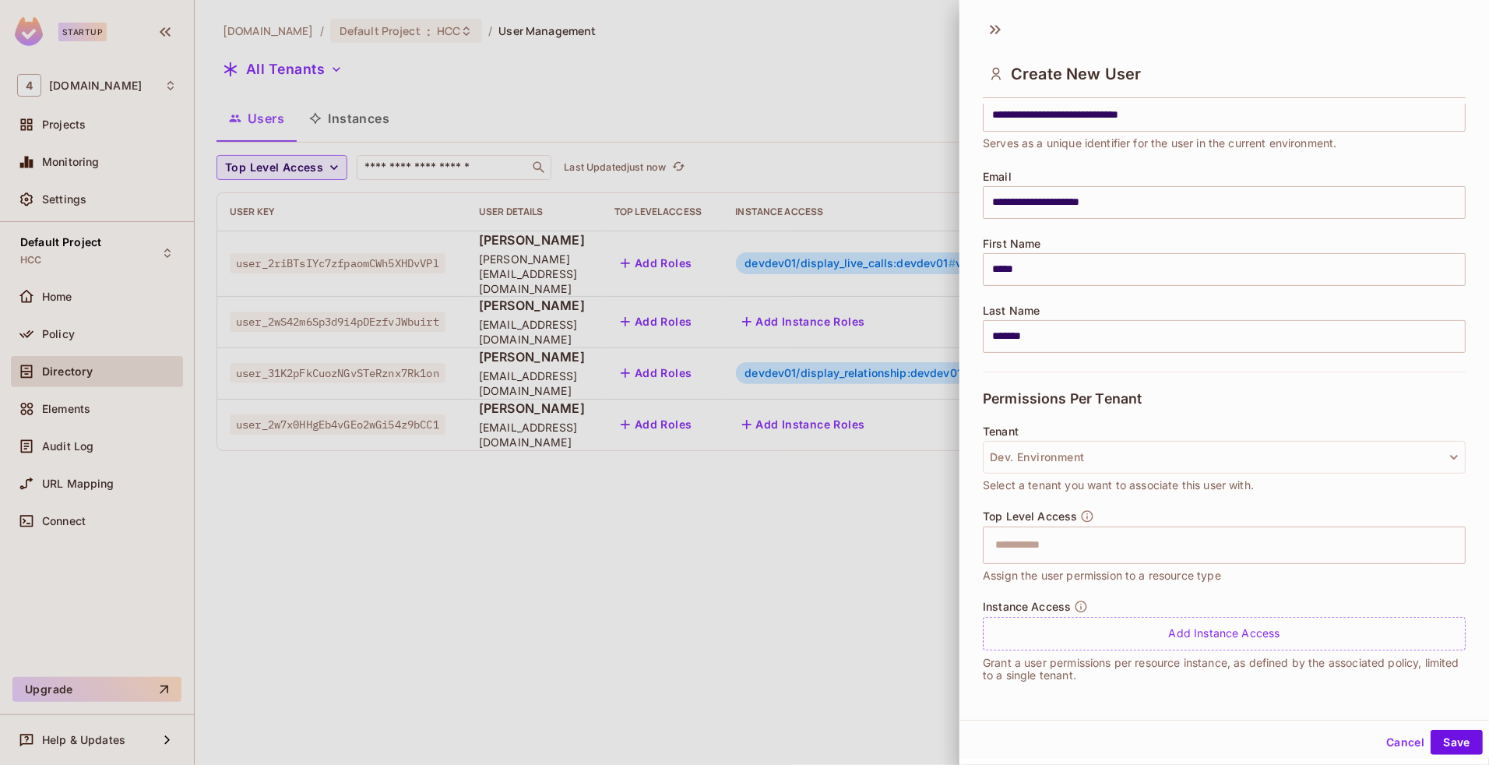
scroll to position [63, 0]
click at [1450, 748] on button "Save" at bounding box center [1457, 742] width 52 height 25
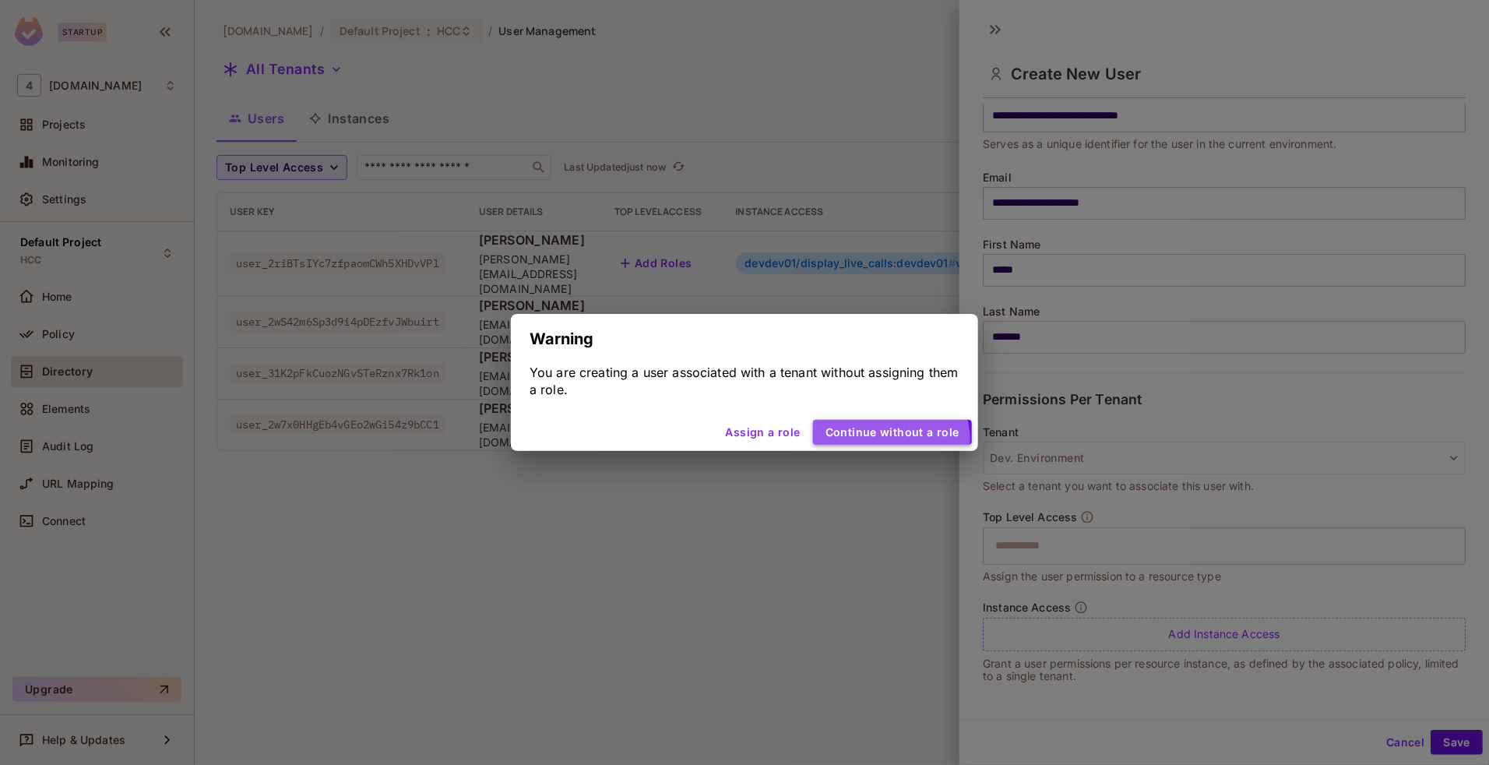
click at [886, 441] on button "Continue without a role" at bounding box center [892, 432] width 159 height 25
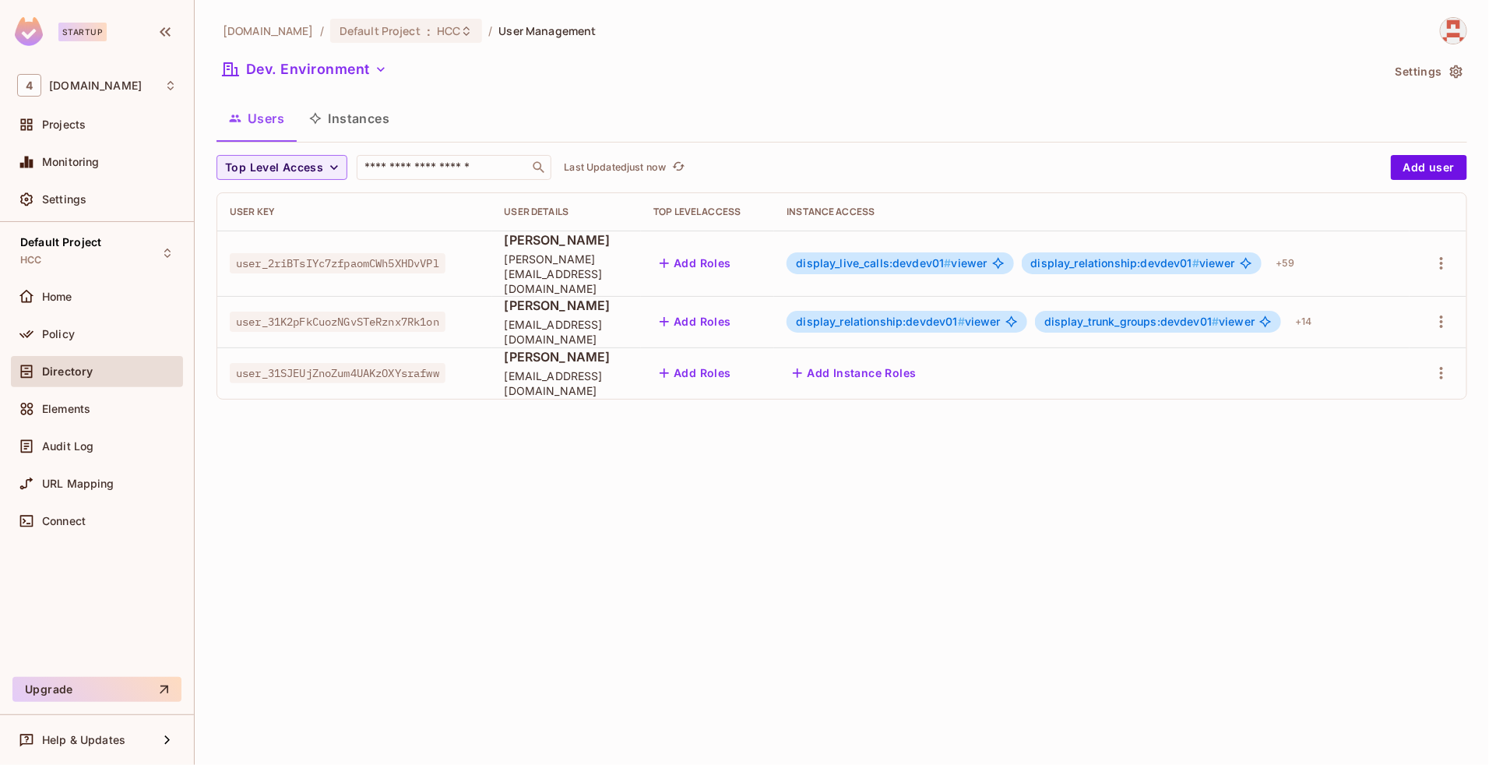
click at [433, 363] on span "user_31SJEUjZnoZum4UAKzOXYsrafww" at bounding box center [338, 373] width 216 height 20
copy span "user_31SJEUjZnoZum4UAKzOXYsrafww"
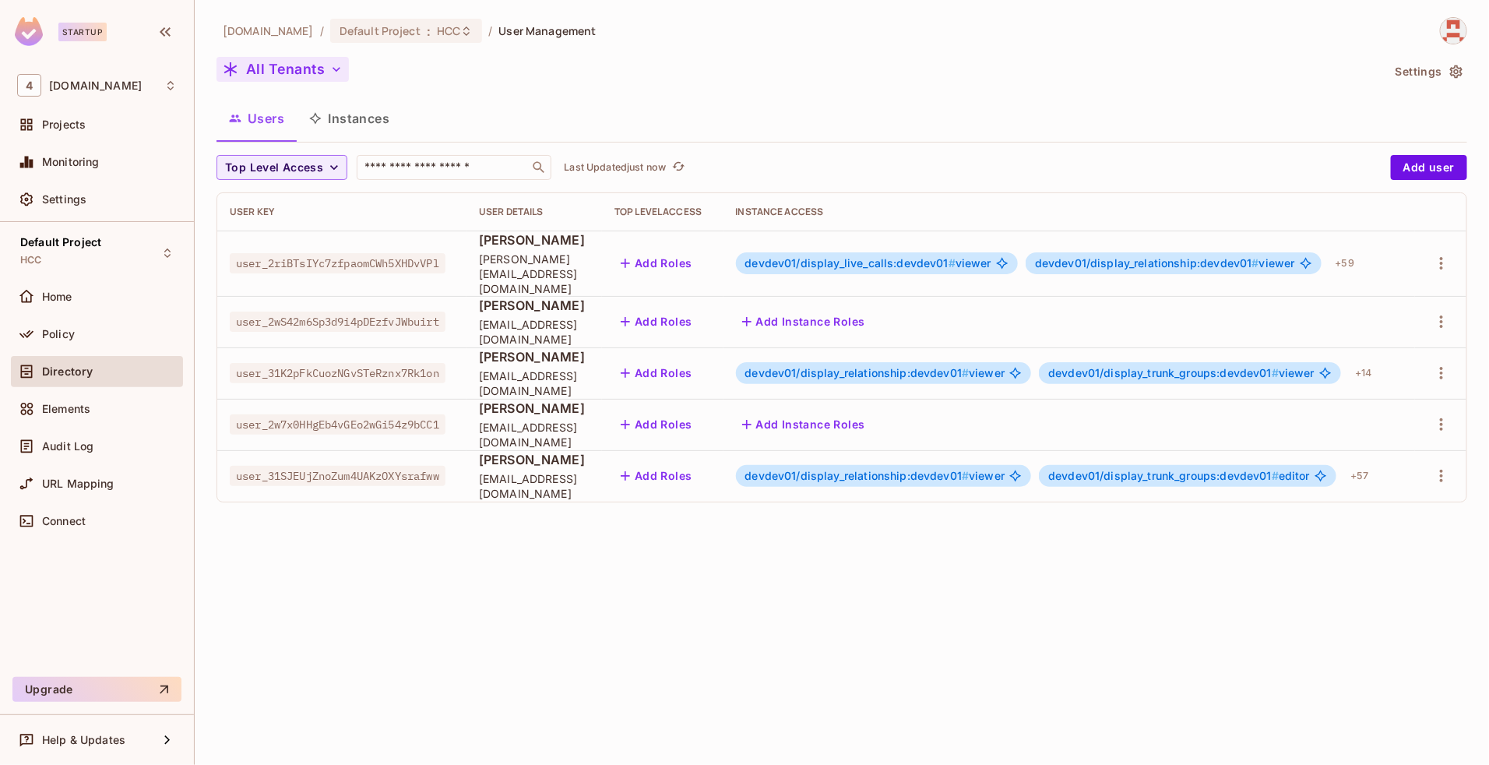
click at [297, 78] on button "All Tenants" at bounding box center [283, 69] width 132 height 25
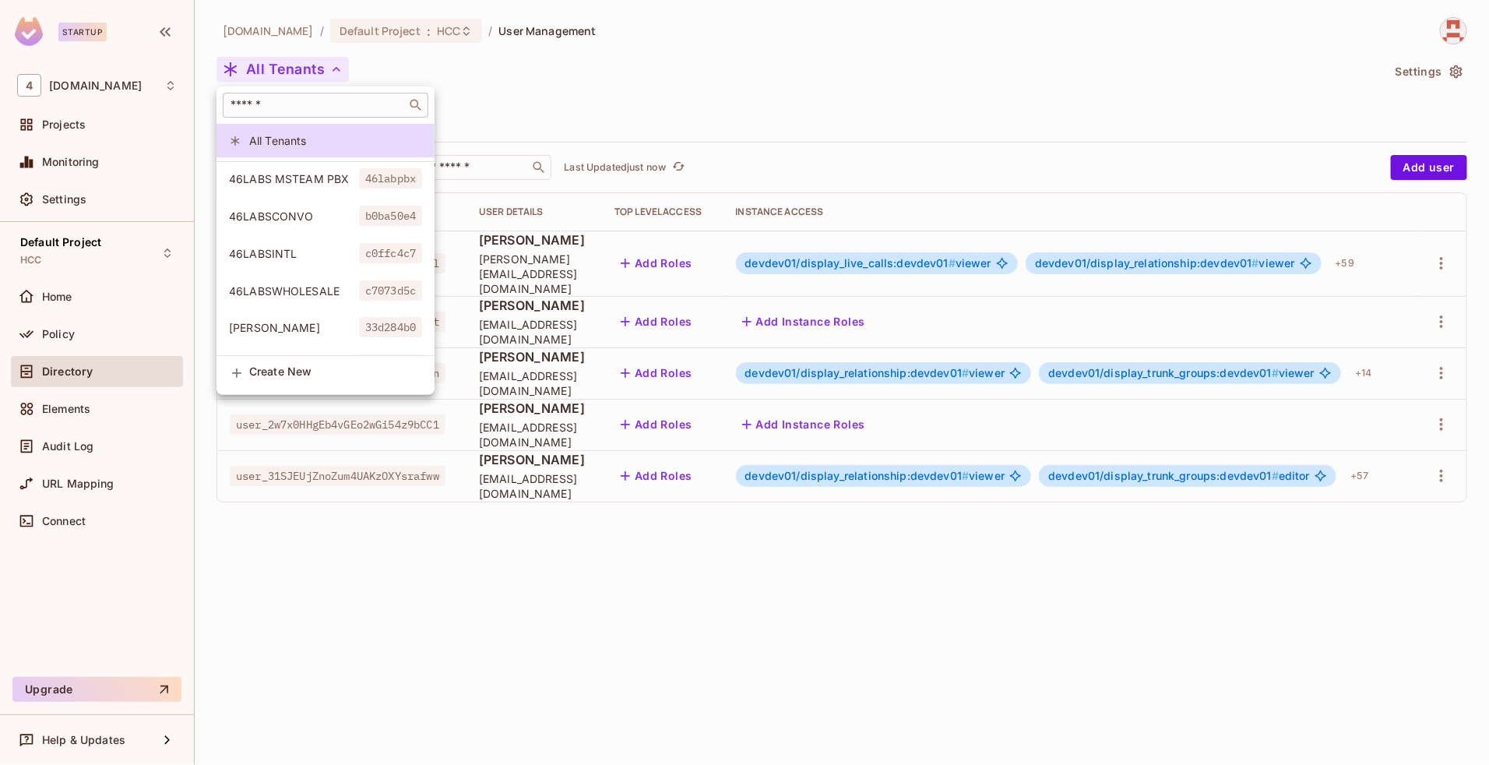
click at [293, 115] on div "​" at bounding box center [326, 105] width 206 height 25
type input "***"
click at [382, 280] on span "devdev01" at bounding box center [390, 290] width 63 height 20
